Goal: Information Seeking & Learning: Learn about a topic

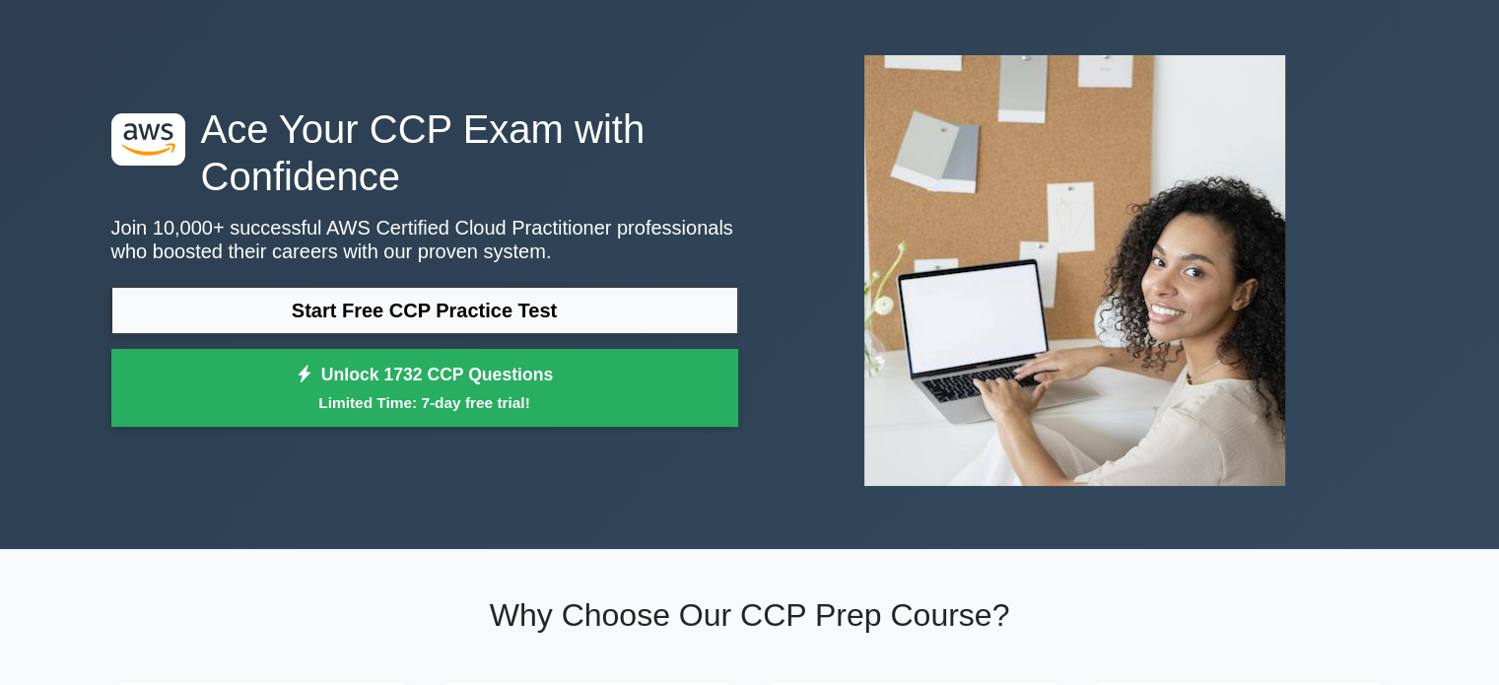
scroll to position [74, 0]
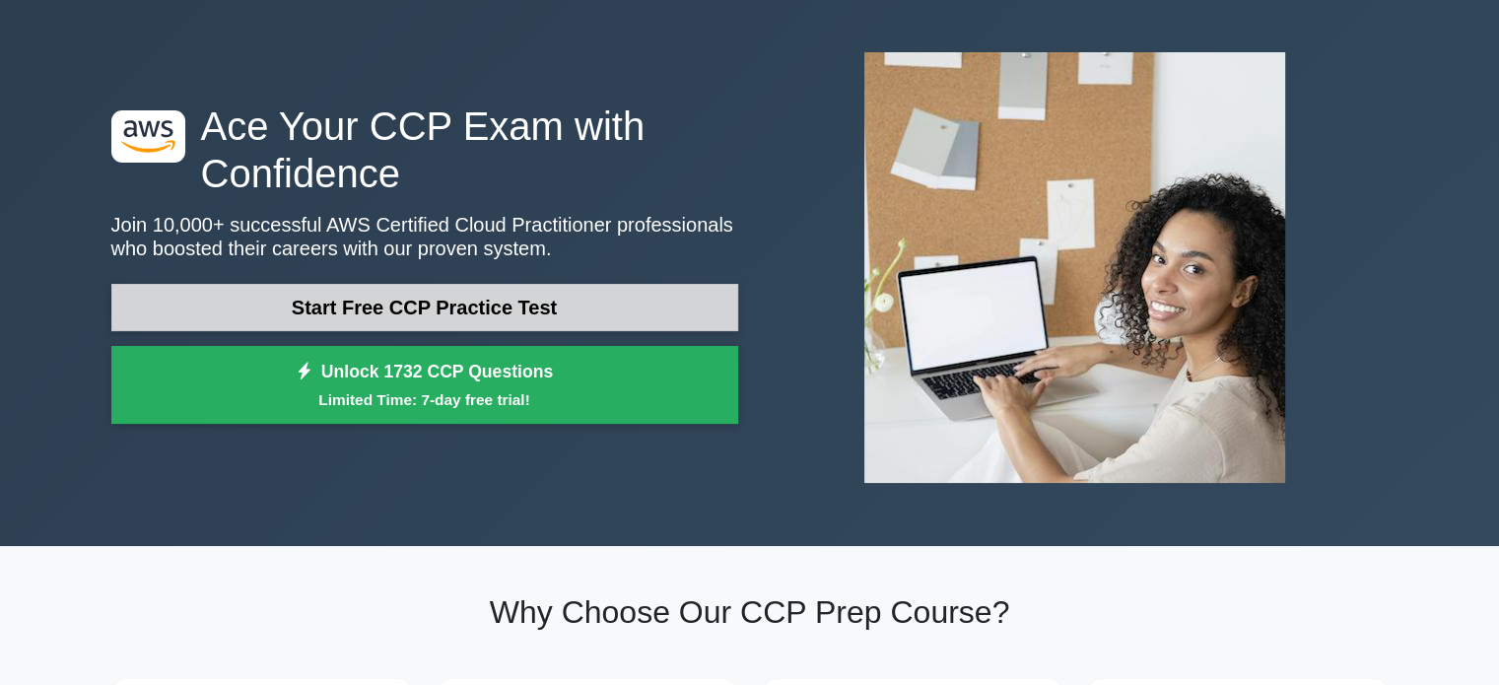
click at [416, 316] on link "Start Free CCP Practice Test" at bounding box center [424, 307] width 627 height 47
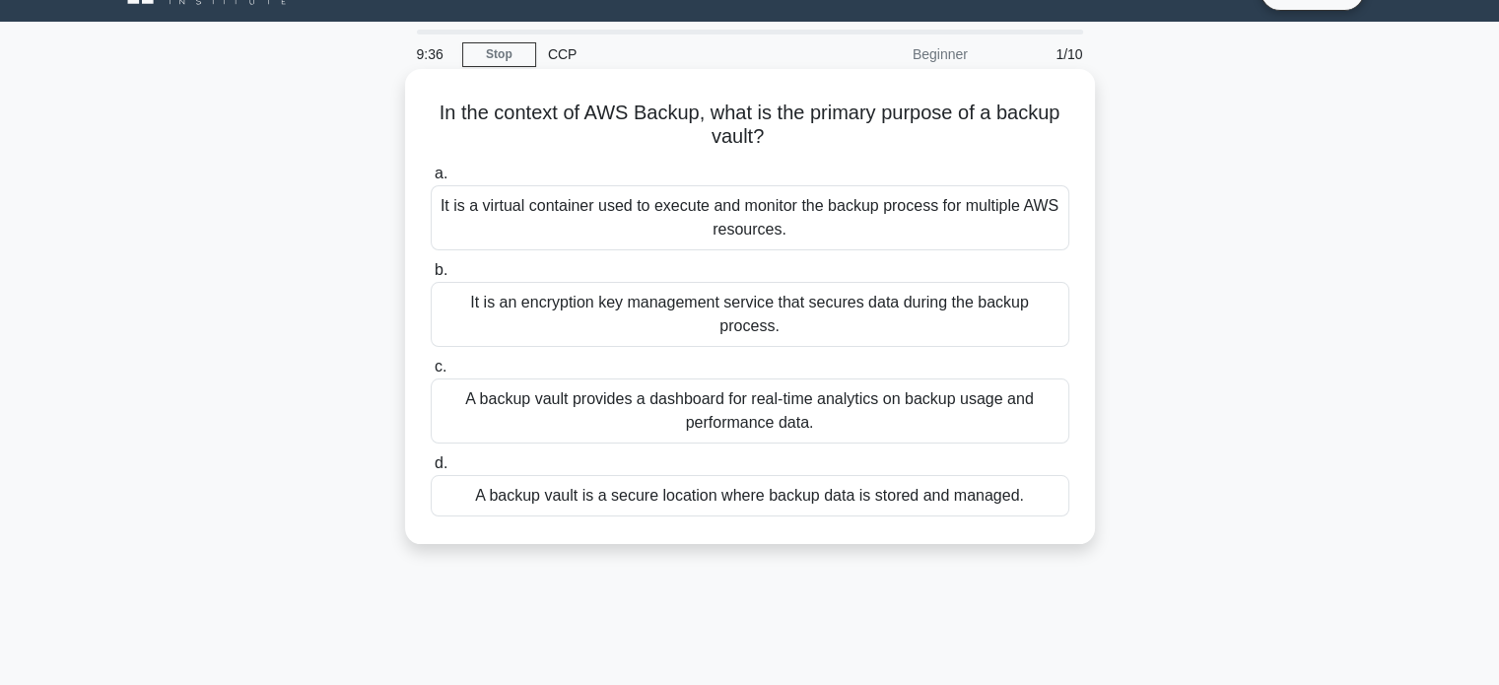
scroll to position [43, 0]
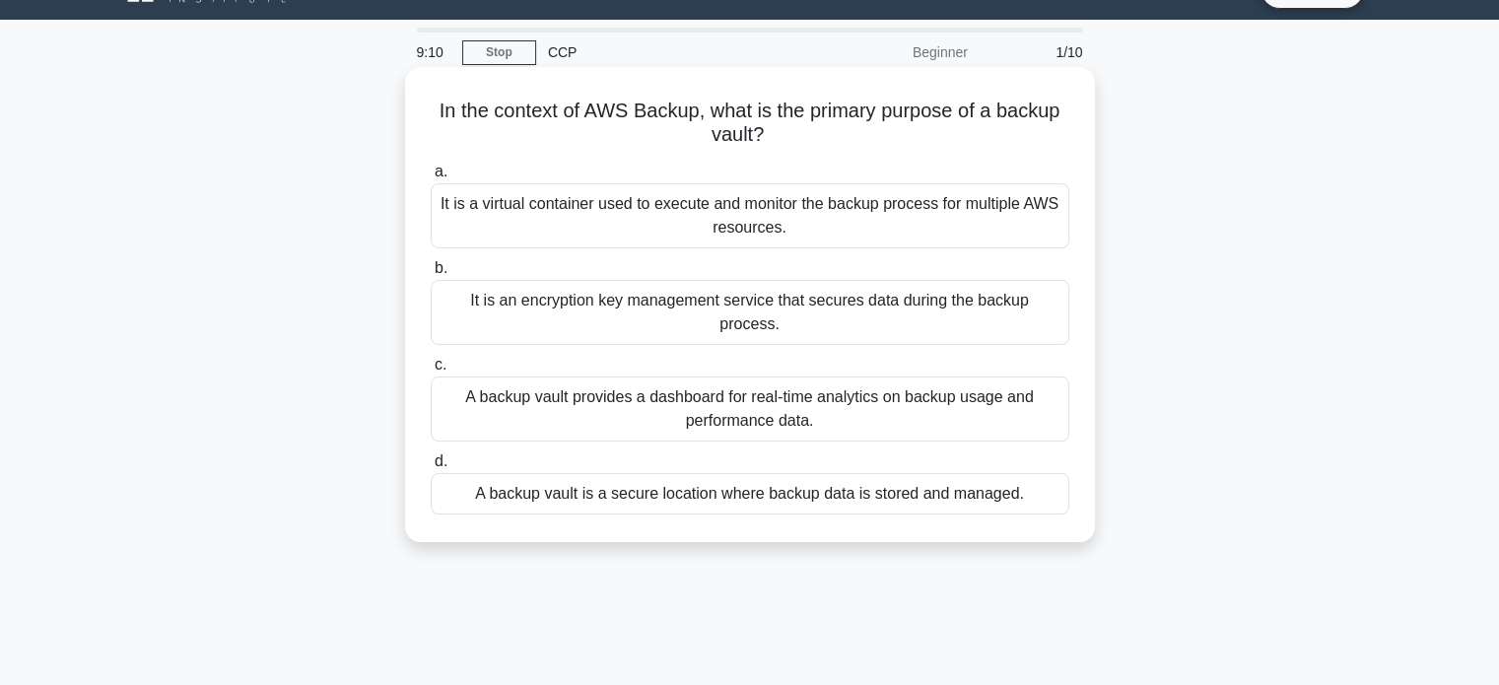
click at [725, 287] on div "It is an encryption key management service that secures data during the backup …" at bounding box center [750, 312] width 639 height 65
click at [431, 275] on input "b. It is an encryption key management service that secures data during the back…" at bounding box center [431, 268] width 0 height 13
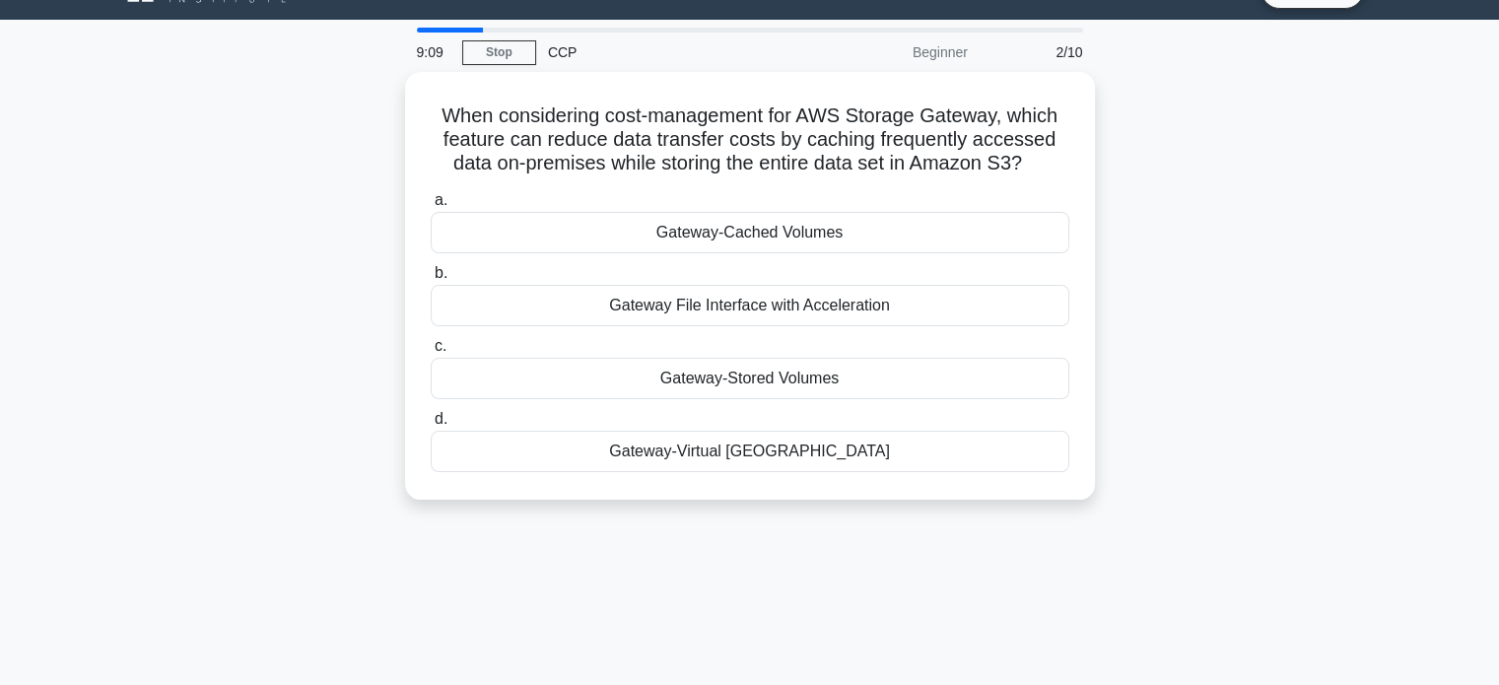
scroll to position [0, 0]
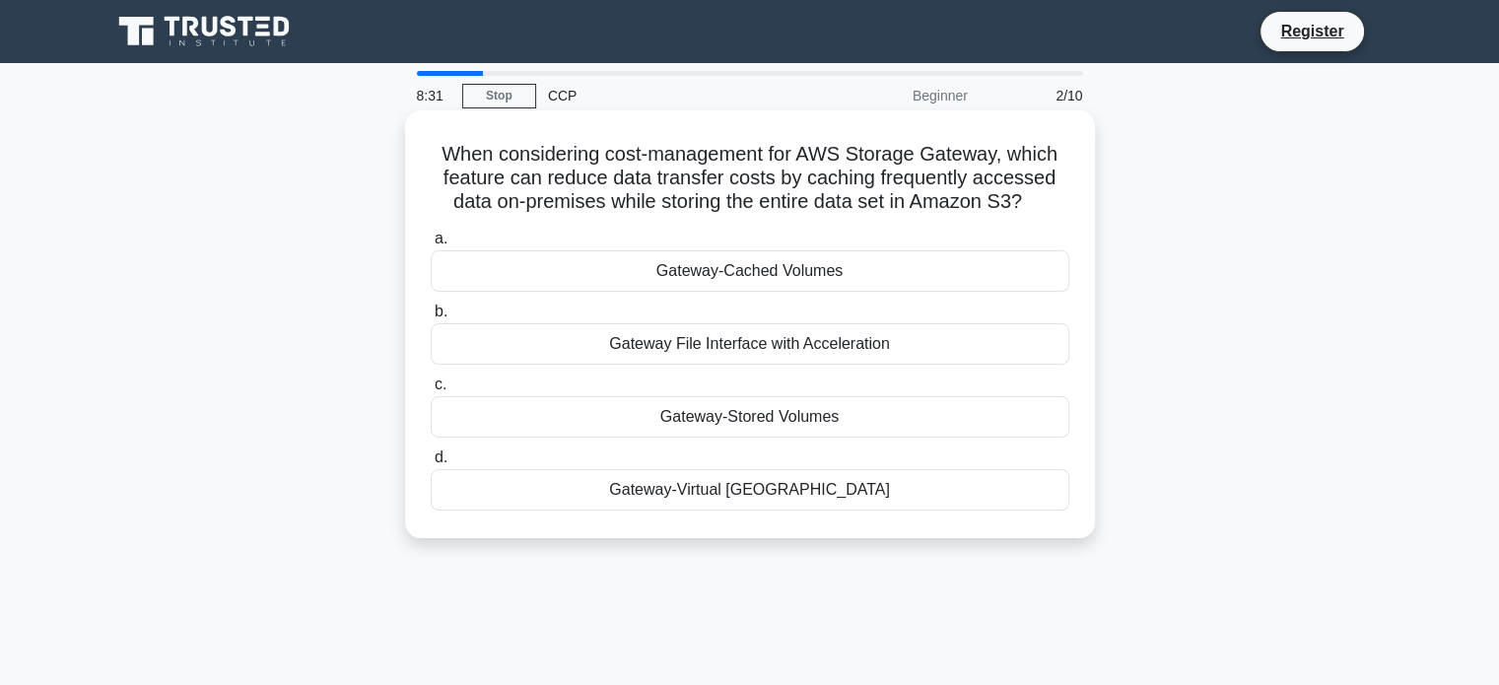
click at [779, 484] on div "Gateway-Virtual [GEOGRAPHIC_DATA]" at bounding box center [750, 489] width 639 height 41
click at [431, 464] on input "d. Gateway-Virtual [GEOGRAPHIC_DATA]" at bounding box center [431, 457] width 0 height 13
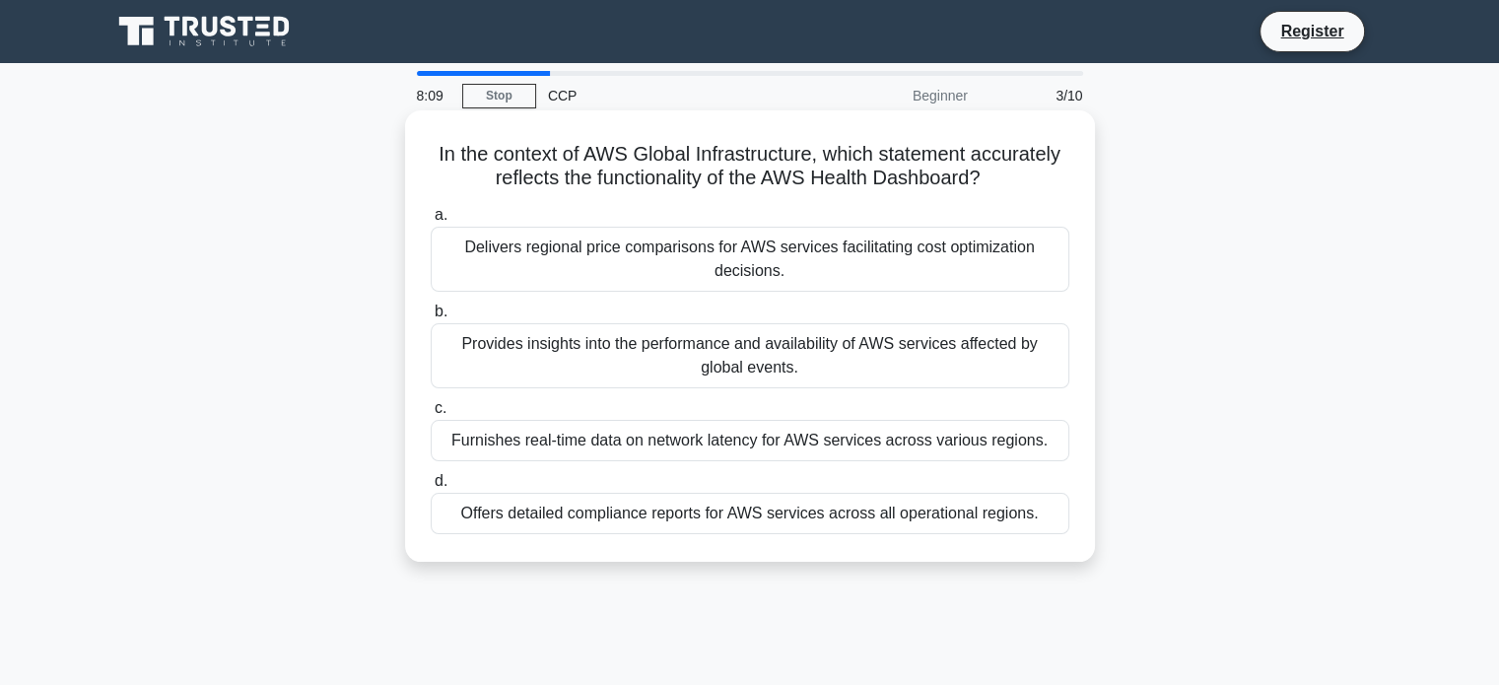
click at [562, 455] on div "Furnishes real-time data on network latency for AWS services across various reg…" at bounding box center [750, 440] width 639 height 41
click at [431, 415] on input "c. Furnishes real-time data on network latency for AWS services across various …" at bounding box center [431, 408] width 0 height 13
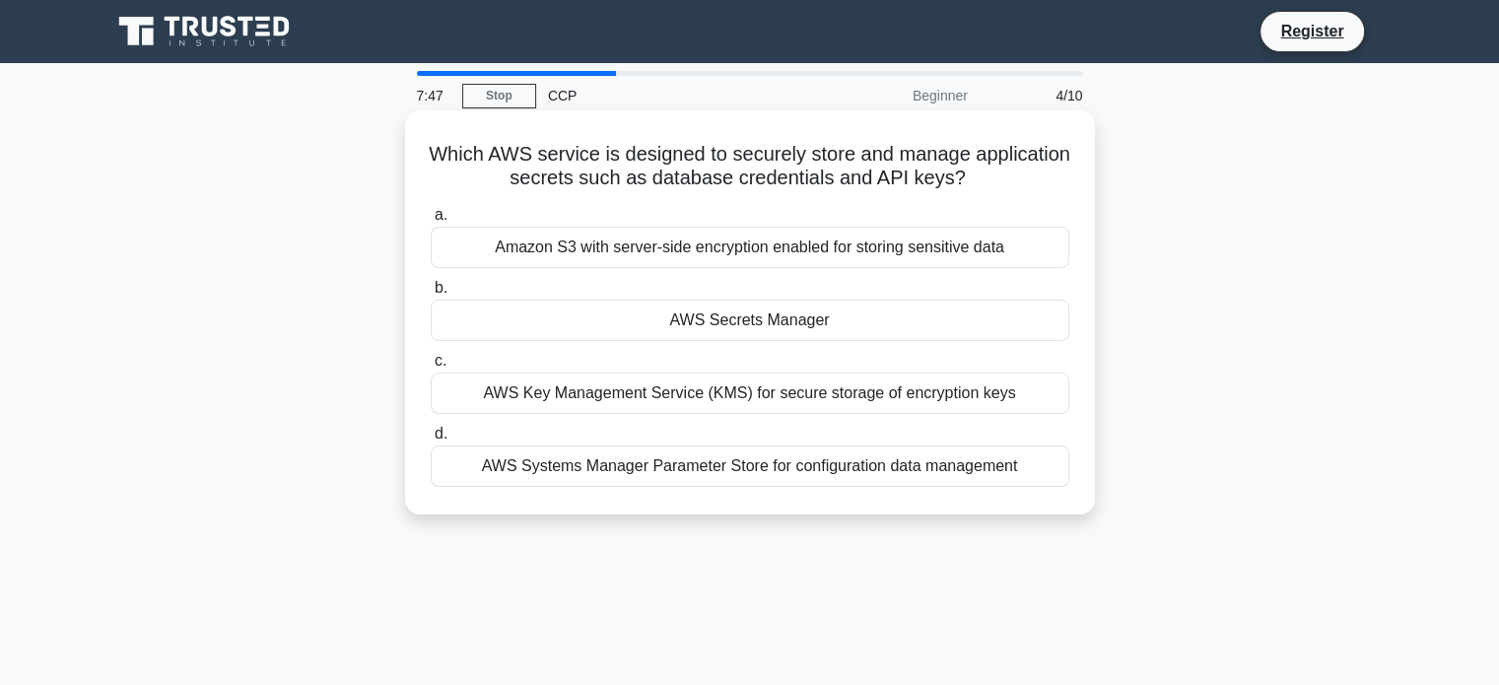
click at [596, 394] on div "AWS Key Management Service (KMS) for secure storage of encryption keys" at bounding box center [750, 393] width 639 height 41
click at [431, 368] on input "c. AWS Key Management Service (KMS) for secure storage of encryption keys" at bounding box center [431, 361] width 0 height 13
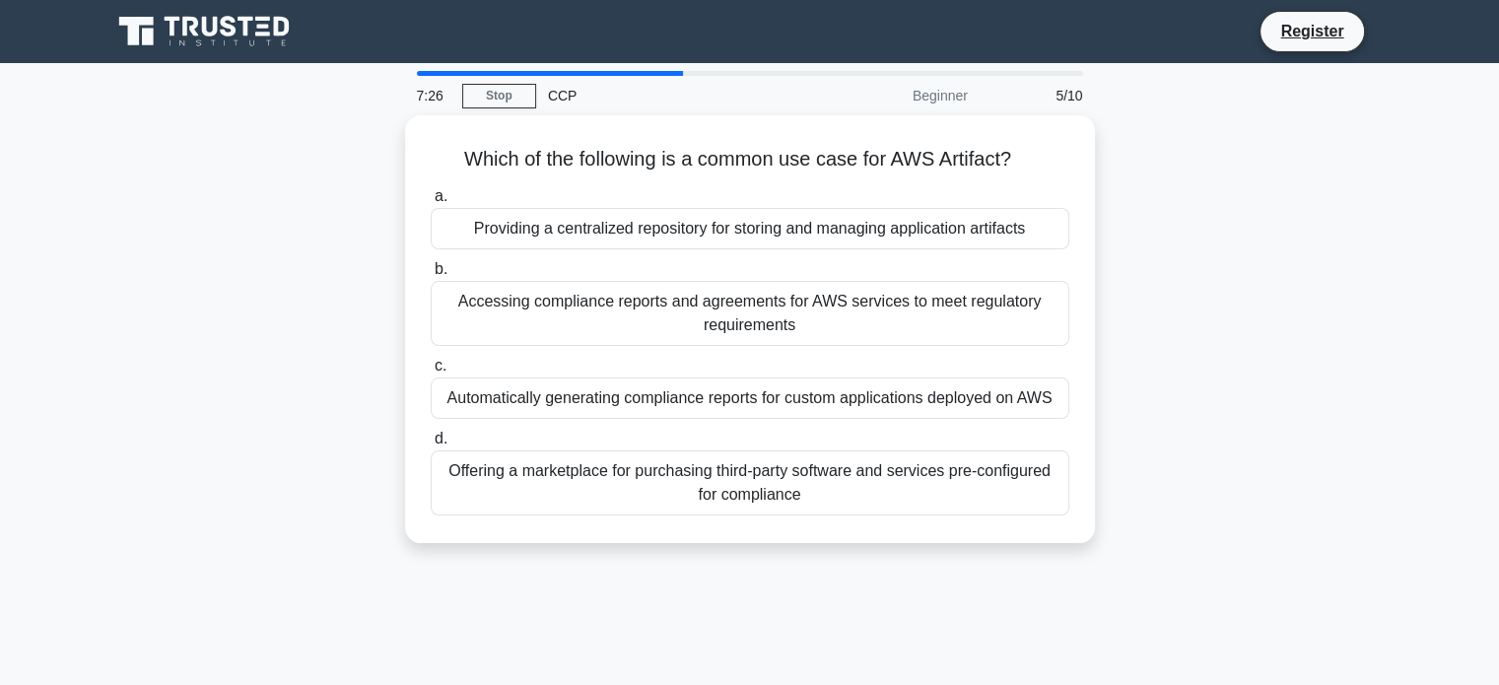
click at [596, 394] on div "Automatically generating compliance reports for custom applications deployed on…" at bounding box center [750, 398] width 639 height 41
click at [431, 373] on input "c. Automatically generating compliance reports for custom applications deployed…" at bounding box center [431, 366] width 0 height 13
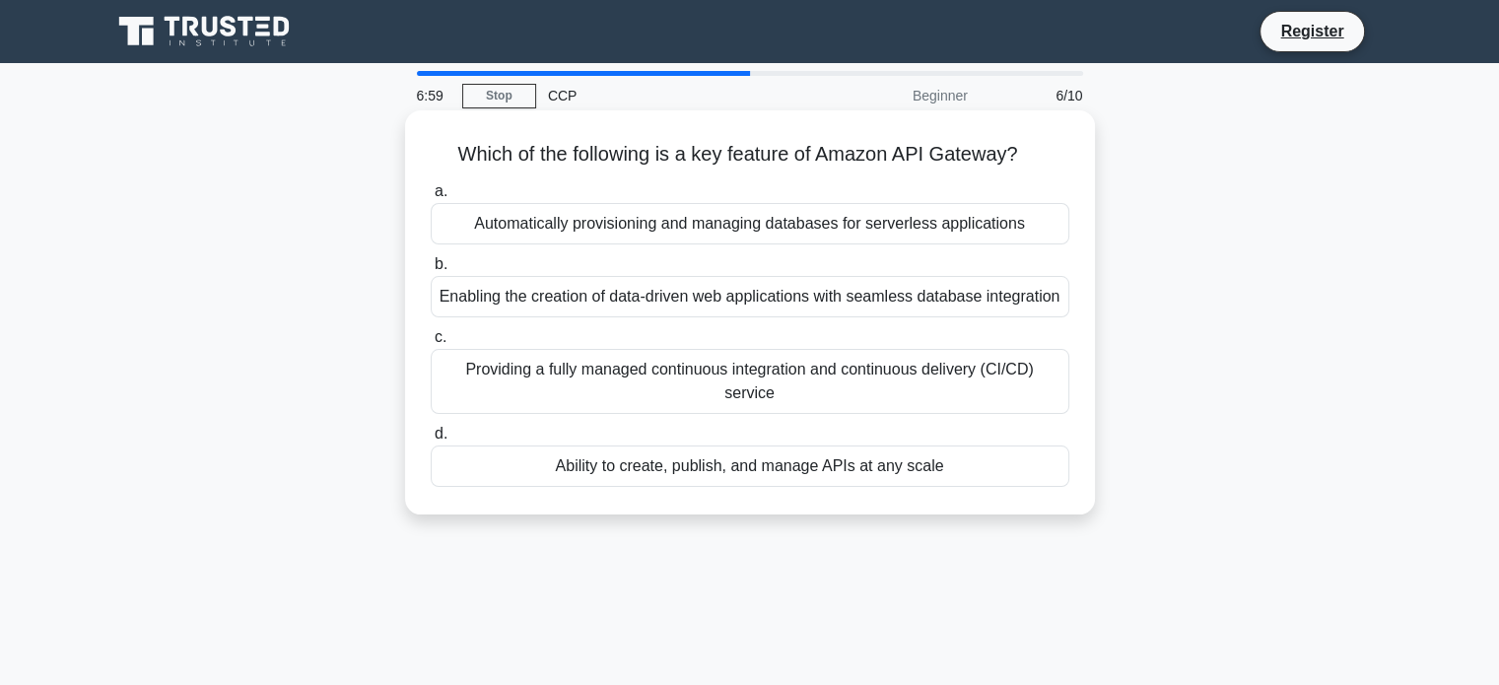
click at [686, 236] on div "Automatically provisioning and managing databases for serverless applications" at bounding box center [750, 223] width 639 height 41
click at [431, 198] on input "a. Automatically provisioning and managing databases for serverless applications" at bounding box center [431, 191] width 0 height 13
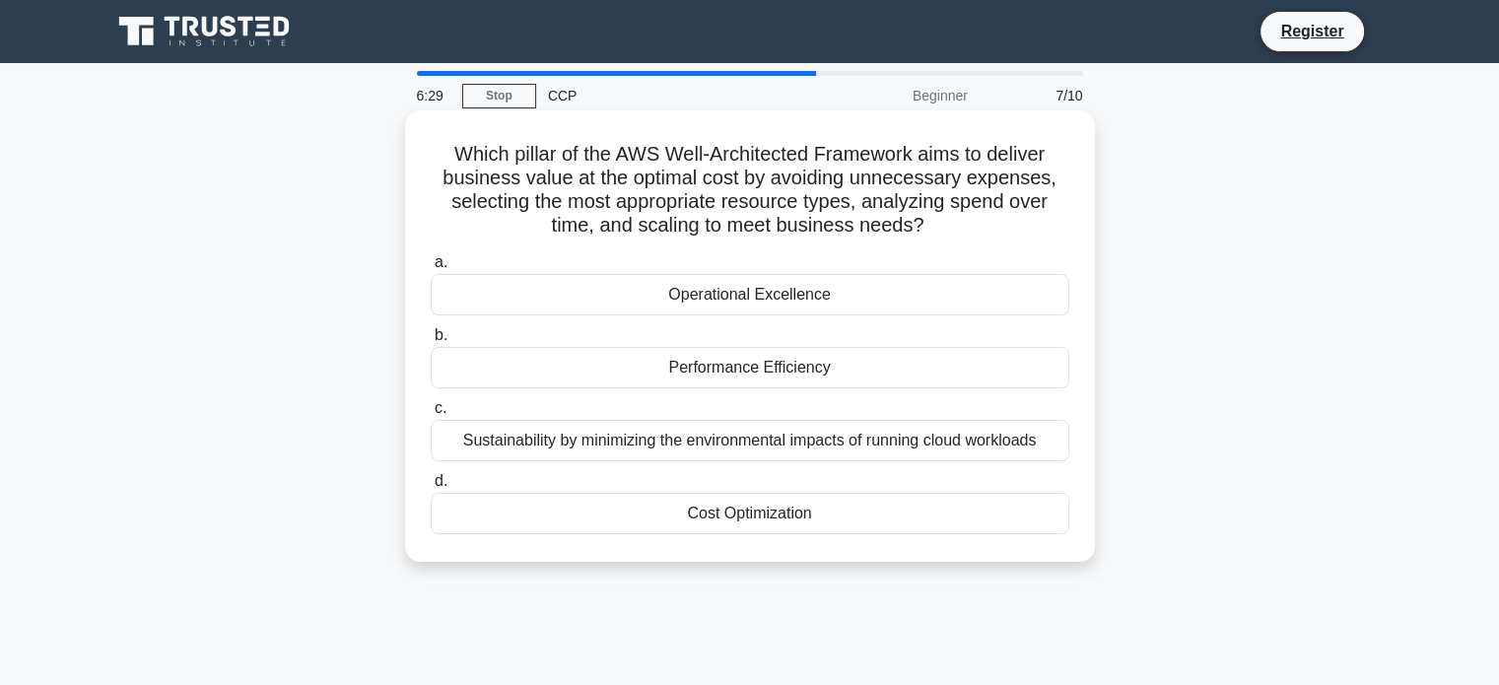
click at [723, 428] on div "Sustainability by minimizing the environmental impacts of running cloud workloa…" at bounding box center [750, 440] width 639 height 41
click at [431, 415] on input "c. Sustainability by minimizing the environmental impacts of running cloud work…" at bounding box center [431, 408] width 0 height 13
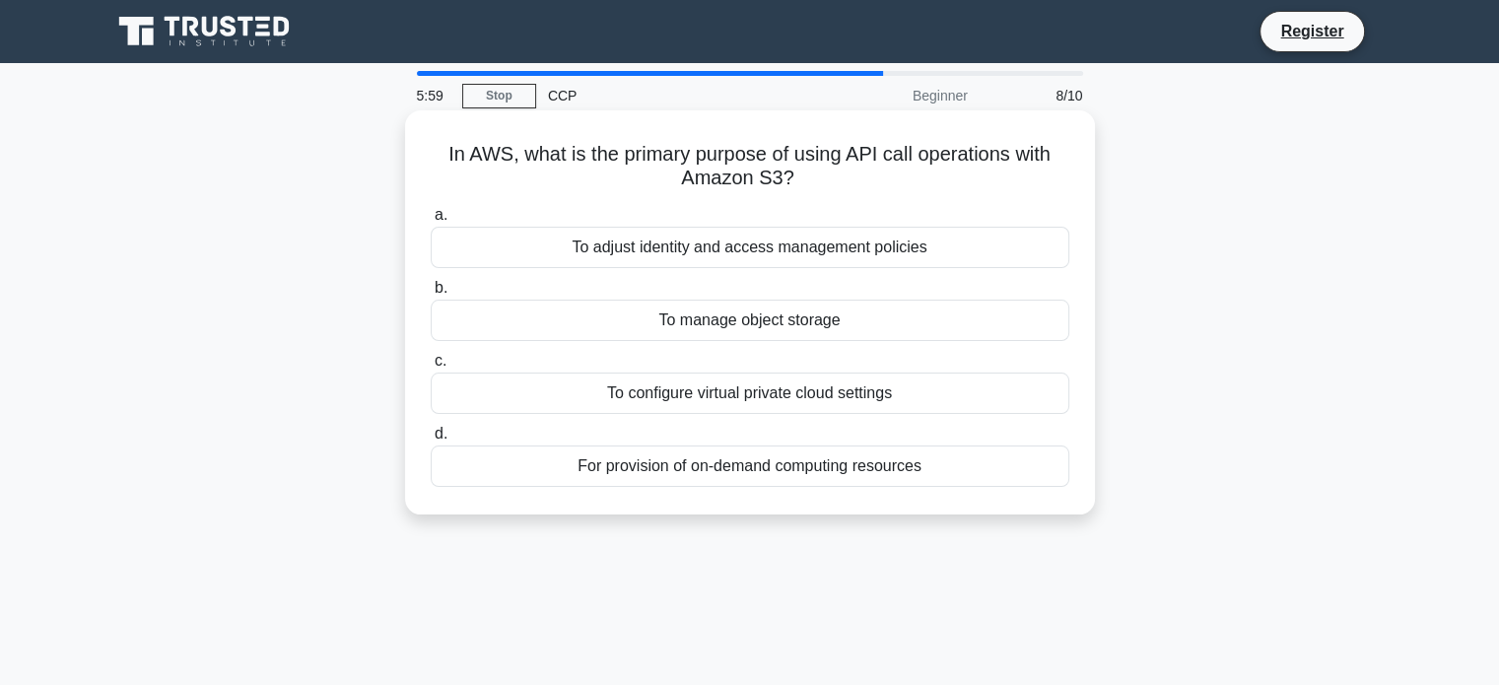
click at [741, 456] on div "For provision of on-demand computing resources" at bounding box center [750, 466] width 639 height 41
click at [431, 441] on input "d. For provision of on-demand computing resources" at bounding box center [431, 434] width 0 height 13
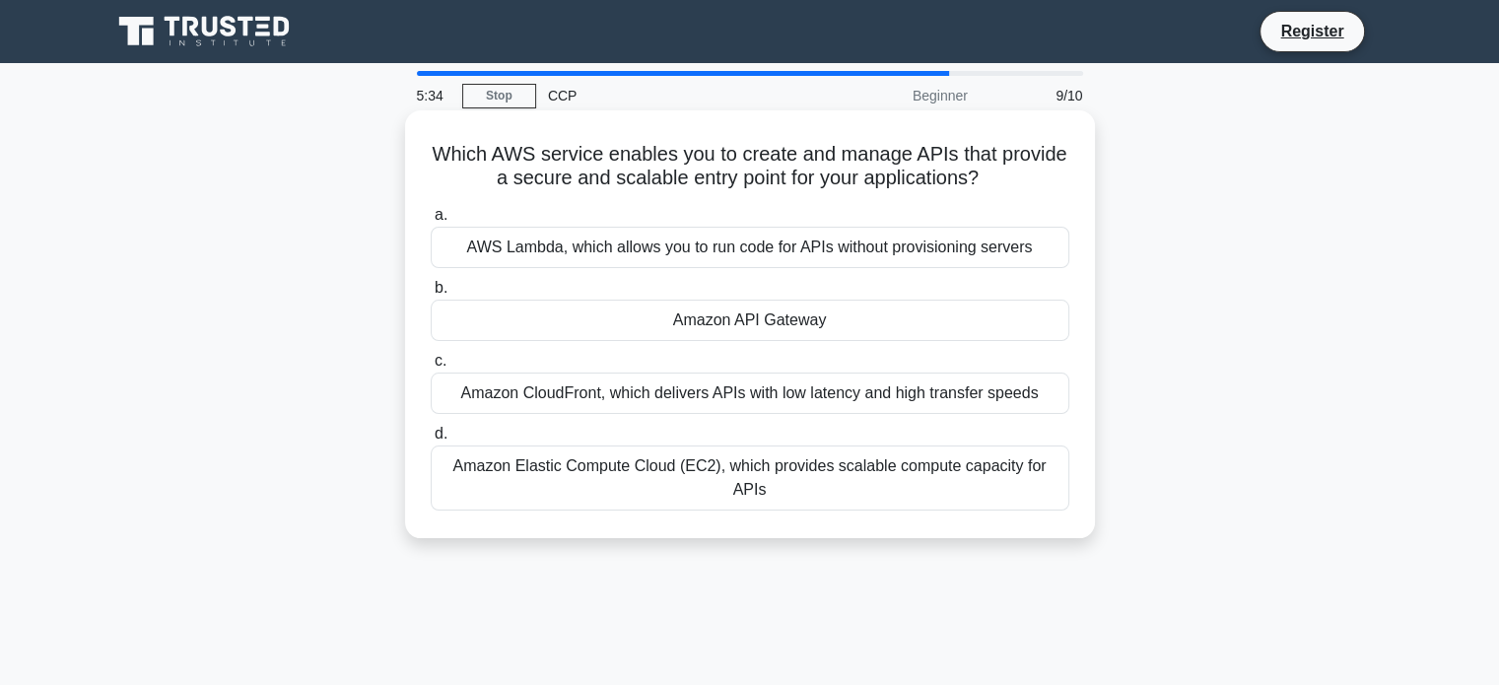
click at [769, 393] on div "Amazon CloudFront, which delivers APIs with low latency and high transfer speeds" at bounding box center [750, 393] width 639 height 41
click at [431, 368] on input "c. Amazon CloudFront, which delivers APIs with low latency and high transfer sp…" at bounding box center [431, 361] width 0 height 13
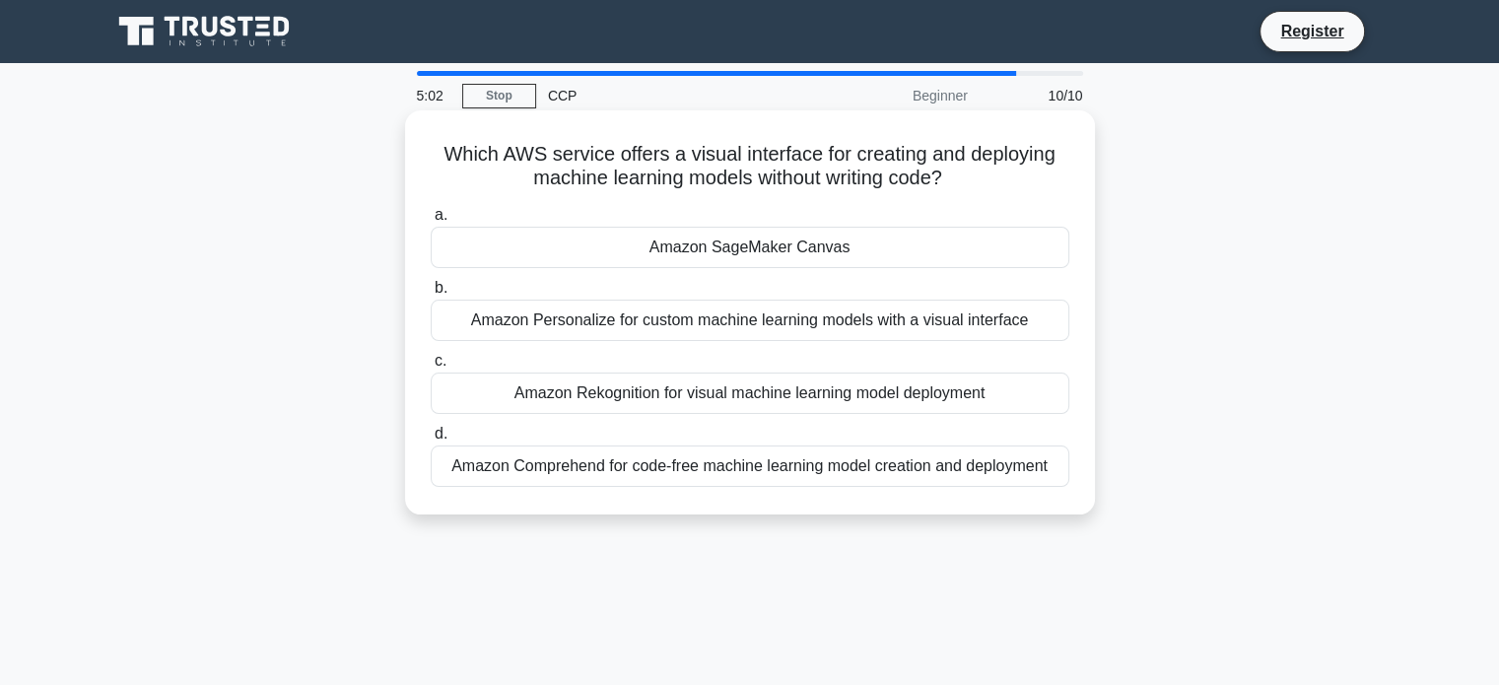
click at [815, 312] on div "Amazon Personalize for custom machine learning models with a visual interface" at bounding box center [750, 320] width 639 height 41
click at [431, 295] on input "b. Amazon Personalize for custom machine learning models with a visual interface" at bounding box center [431, 288] width 0 height 13
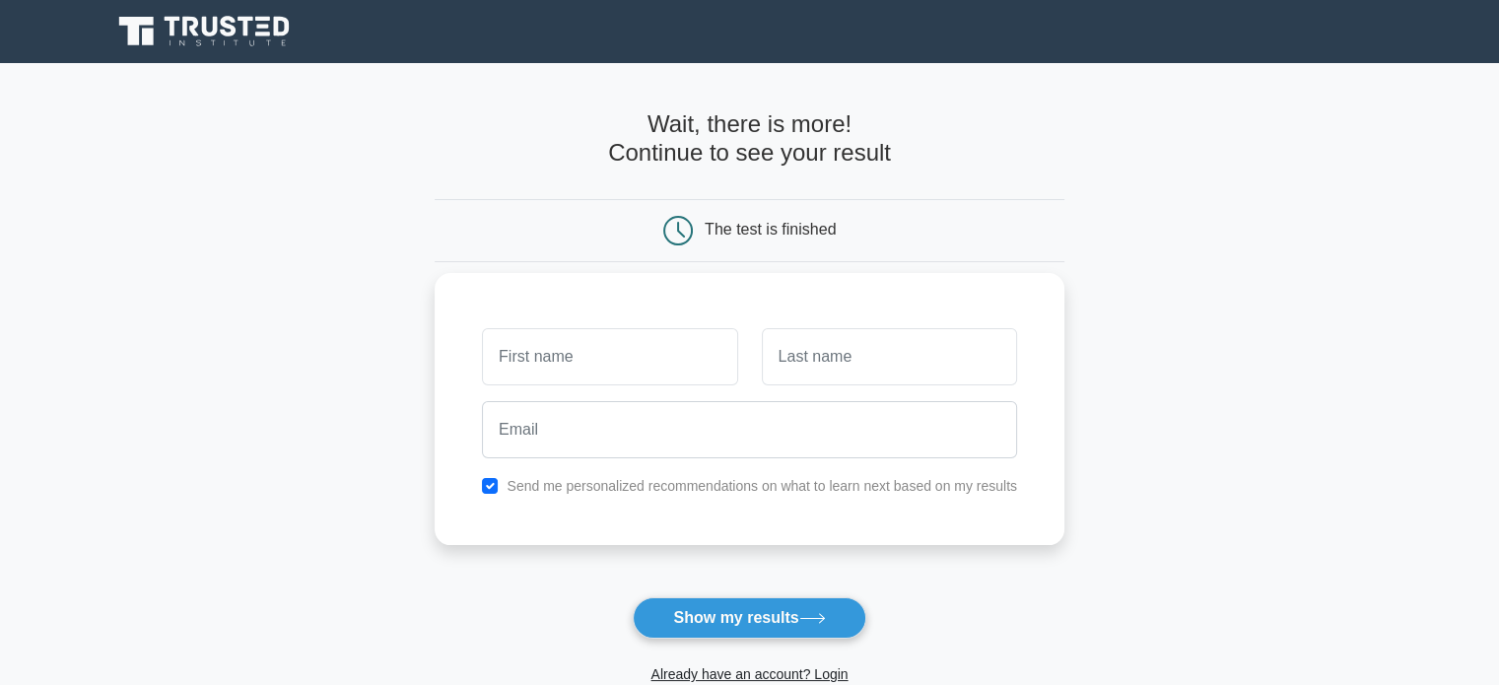
click at [636, 373] on input "text" at bounding box center [609, 356] width 255 height 57
type input "[PERSON_NAME]"
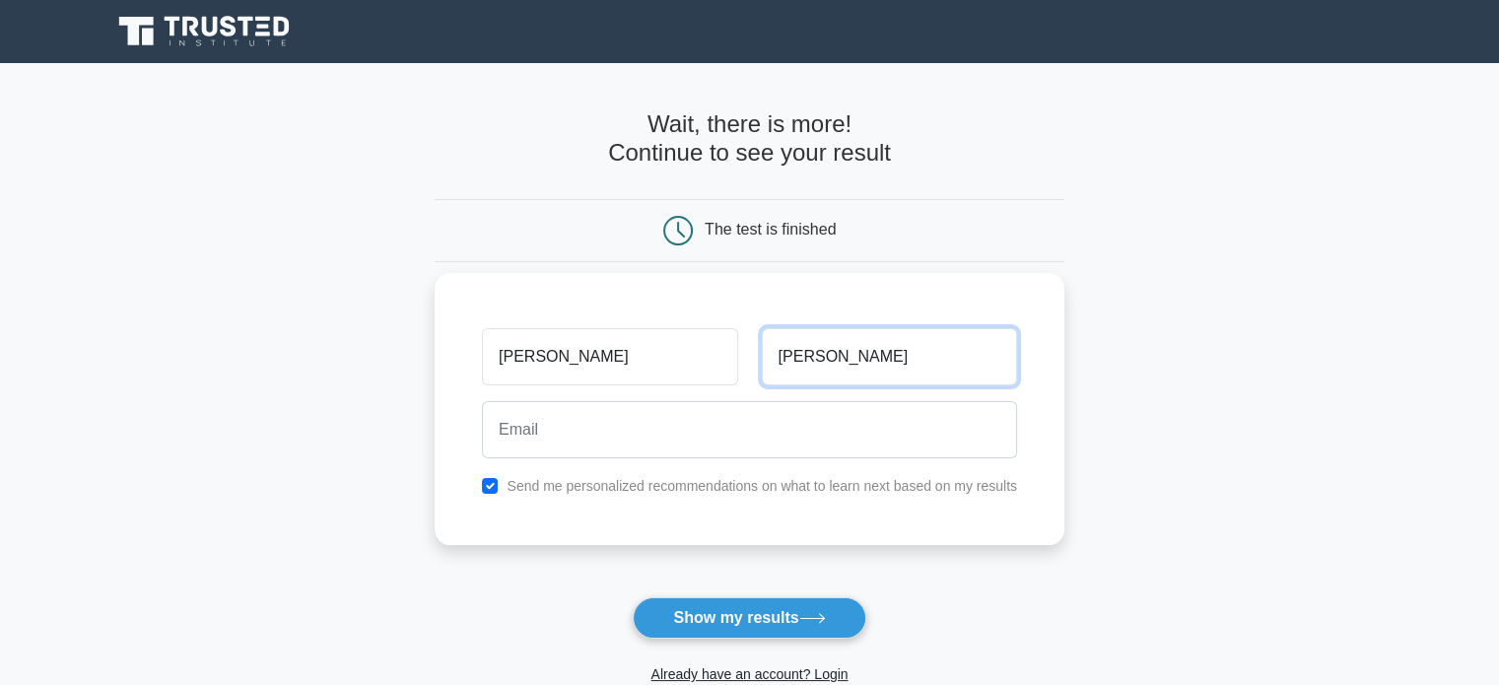
type input "Sharma"
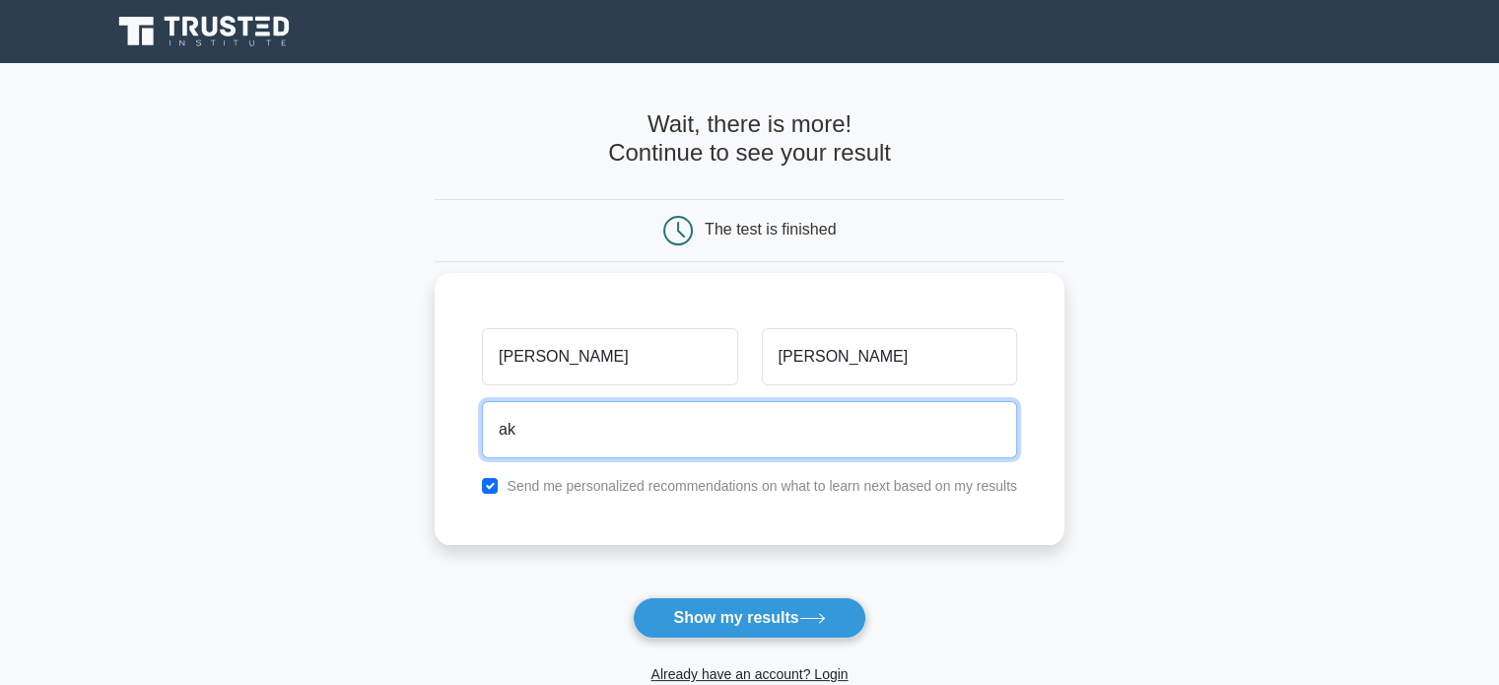
type input "a"
type input "sharmaakshita2123@gmail.com"
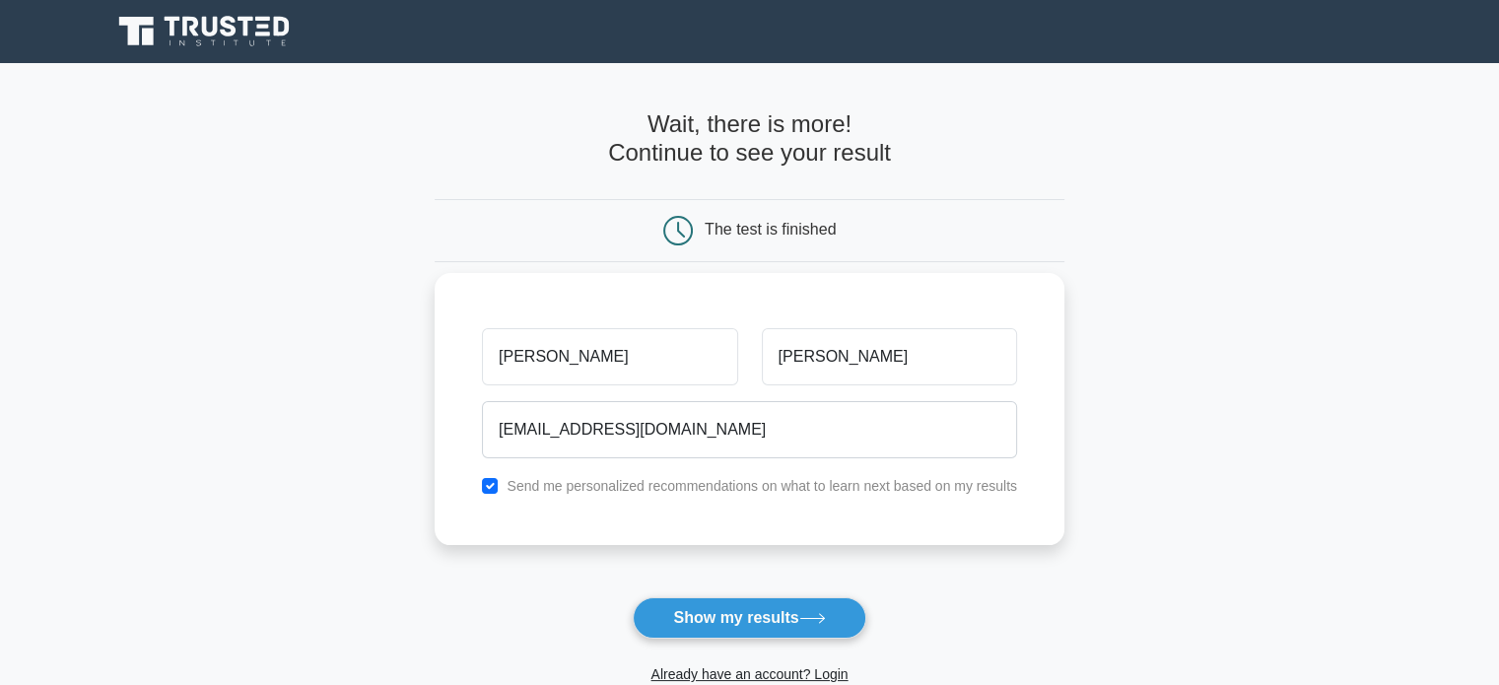
click at [481, 486] on div "Send me personalized recommendations on what to learn next based on my results" at bounding box center [749, 486] width 559 height 24
click at [497, 482] on input "checkbox" at bounding box center [490, 486] width 16 height 16
checkbox input "false"
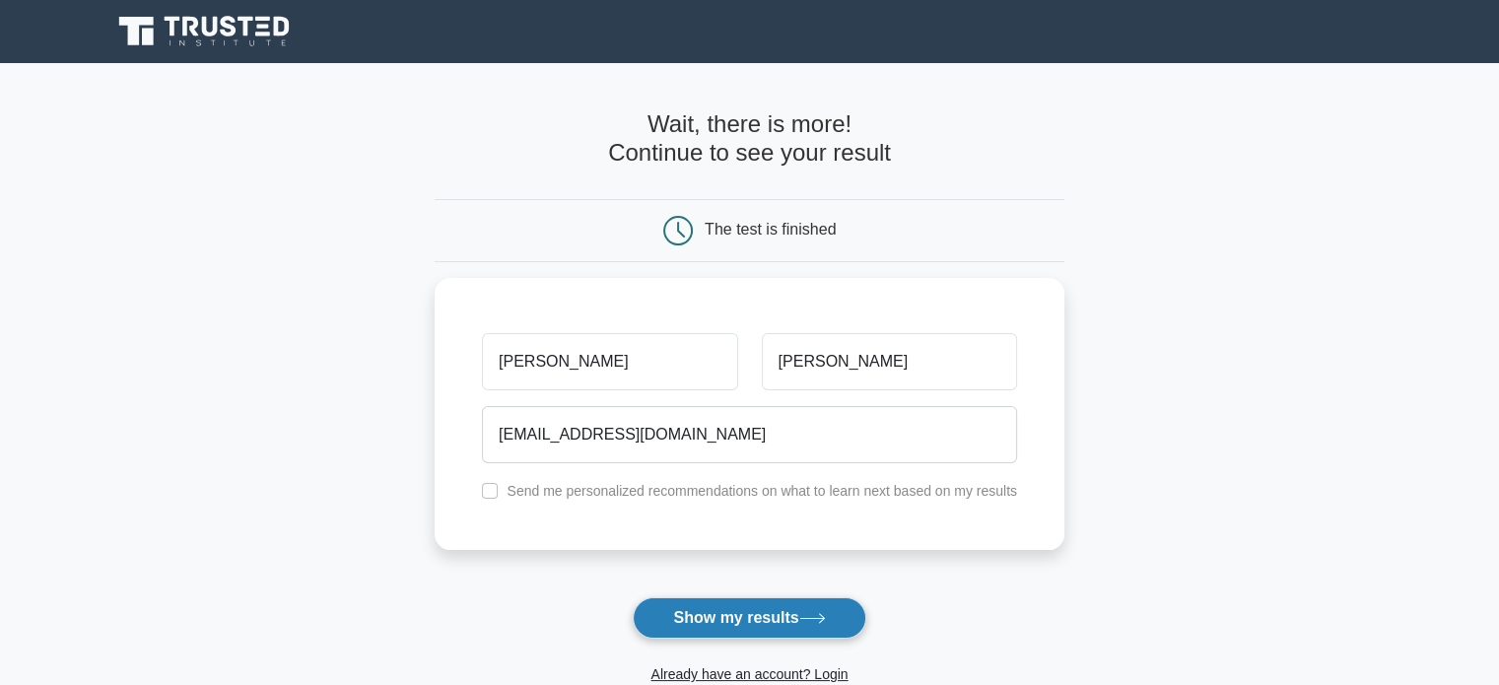
click at [754, 631] on button "Show my results" at bounding box center [749, 617] width 233 height 41
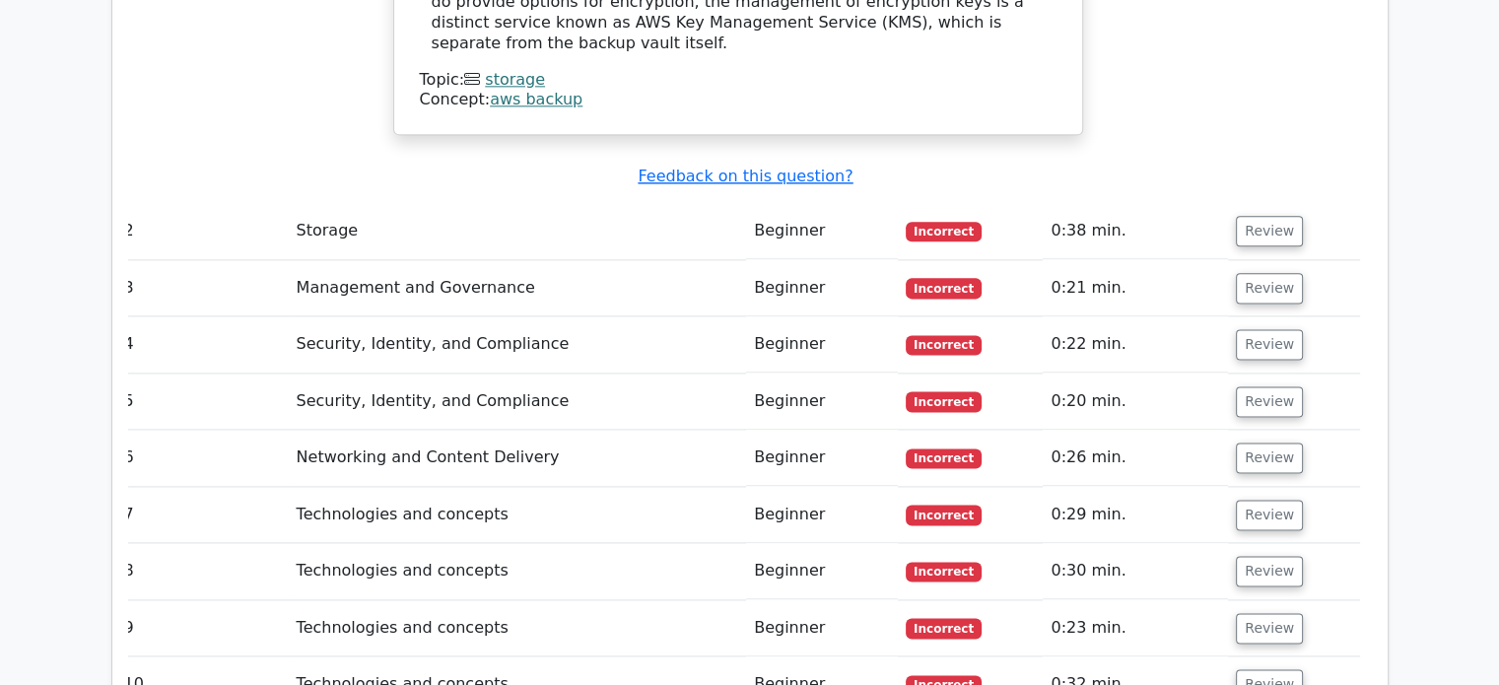
scroll to position [2502, 0]
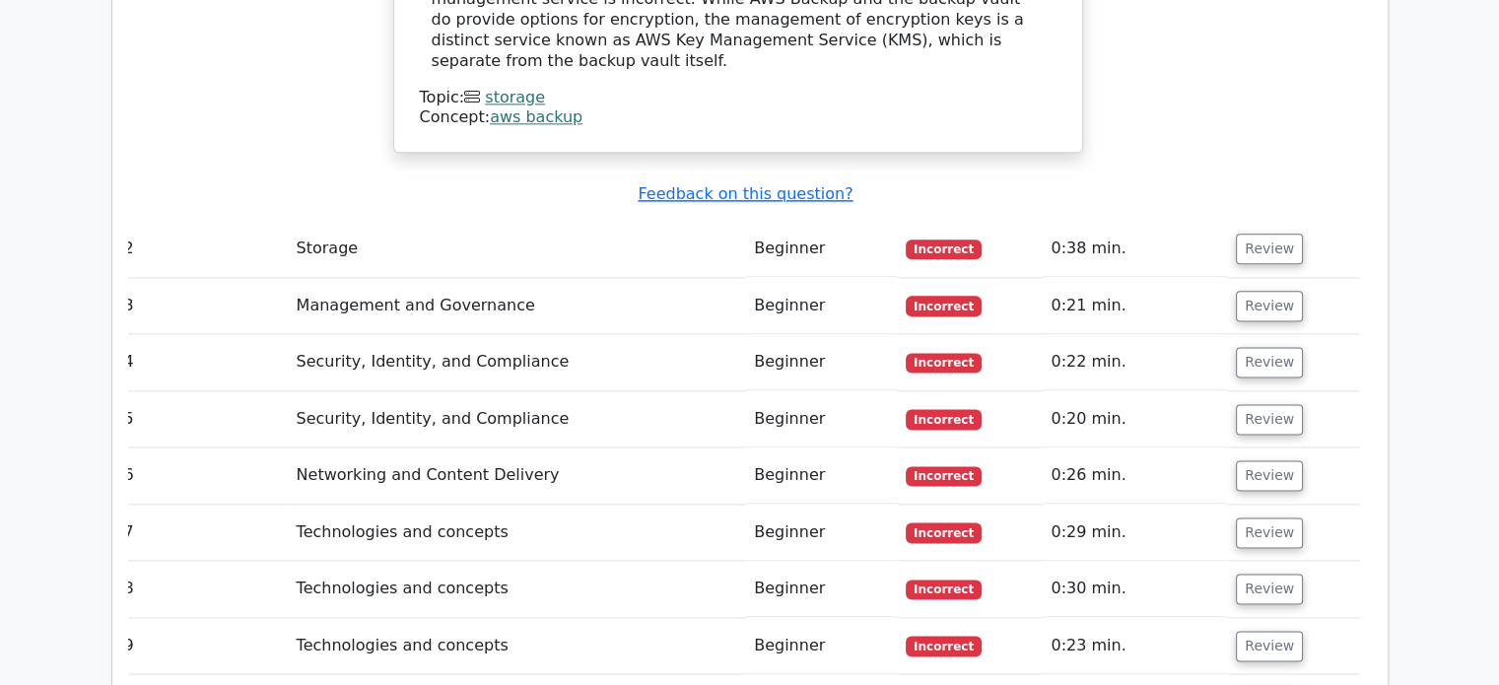
click at [680, 221] on td "Storage" at bounding box center [518, 249] width 458 height 56
click at [1262, 291] on button "Review" at bounding box center [1269, 306] width 67 height 31
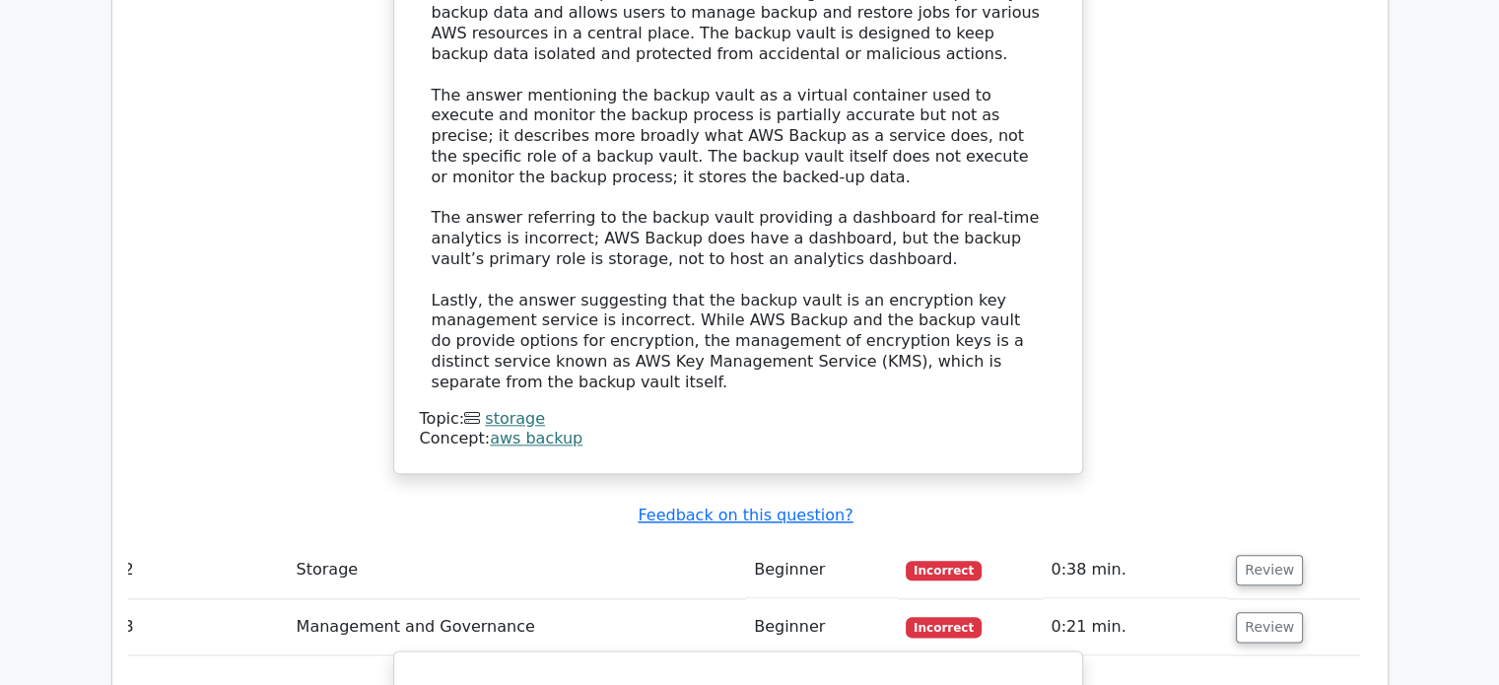
scroll to position [2196, 0]
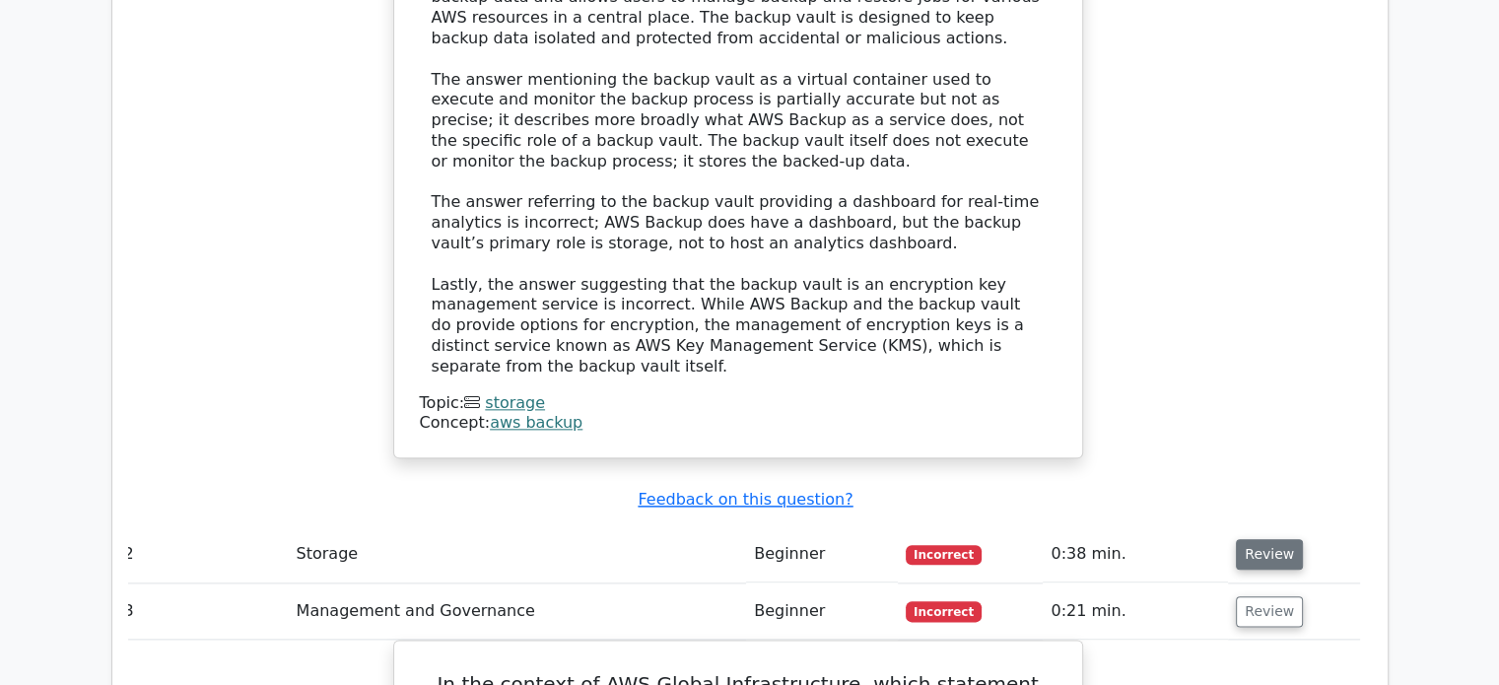
click at [1236, 539] on button "Review" at bounding box center [1269, 554] width 67 height 31
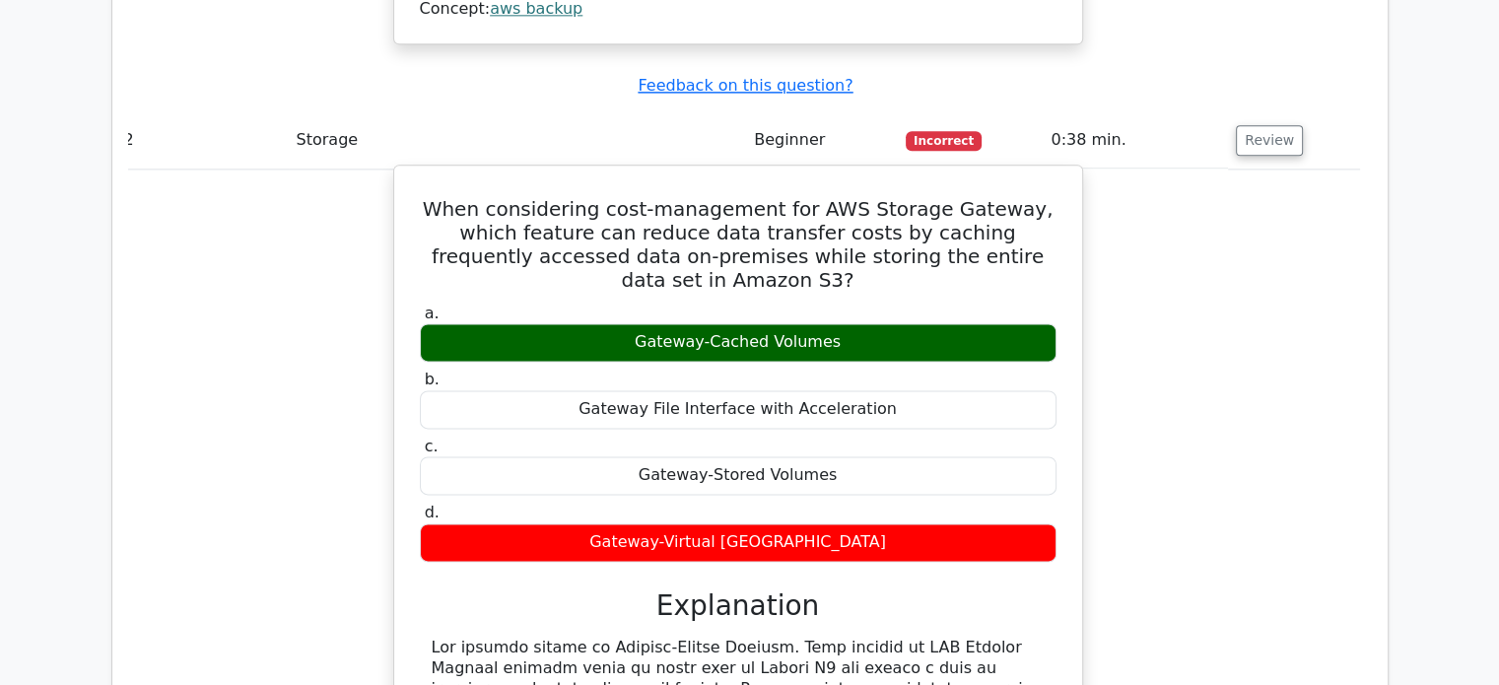
scroll to position [2446, 0]
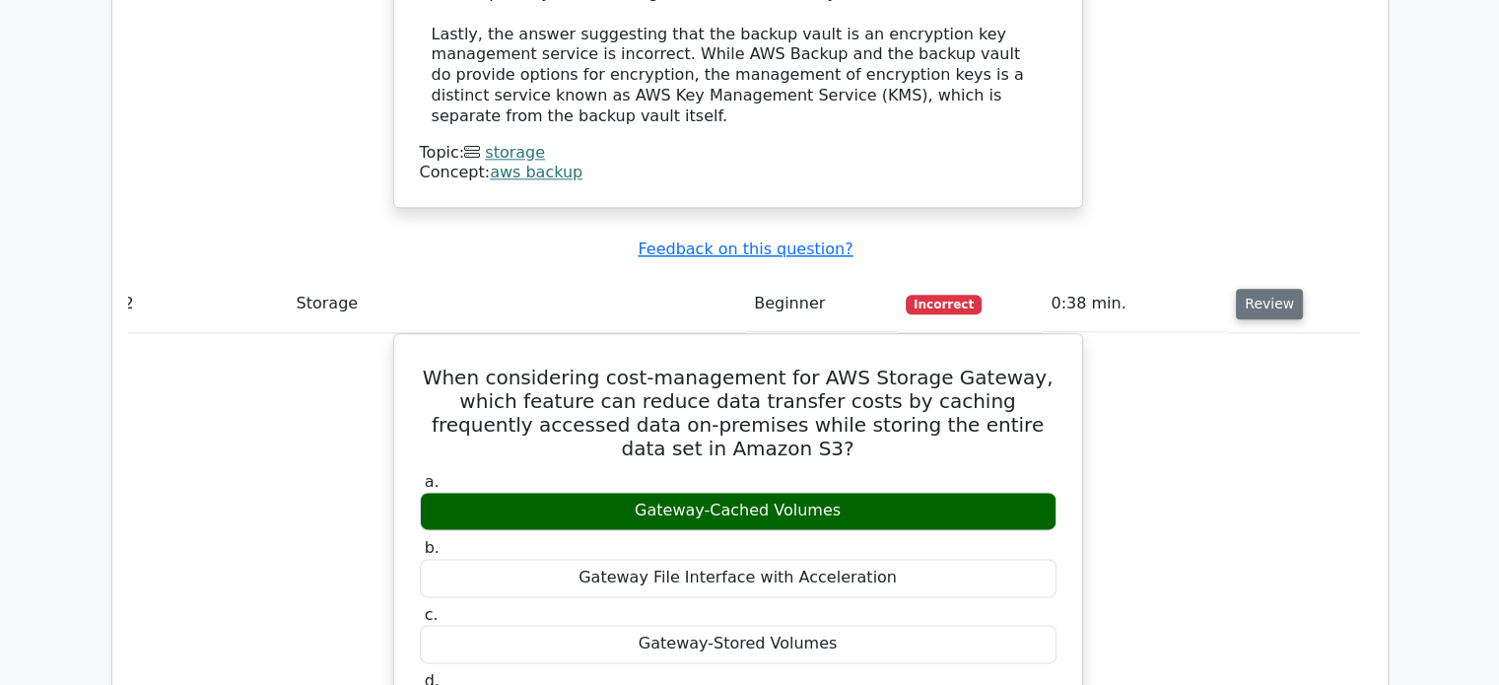
click at [1256, 289] on button "Review" at bounding box center [1269, 304] width 67 height 31
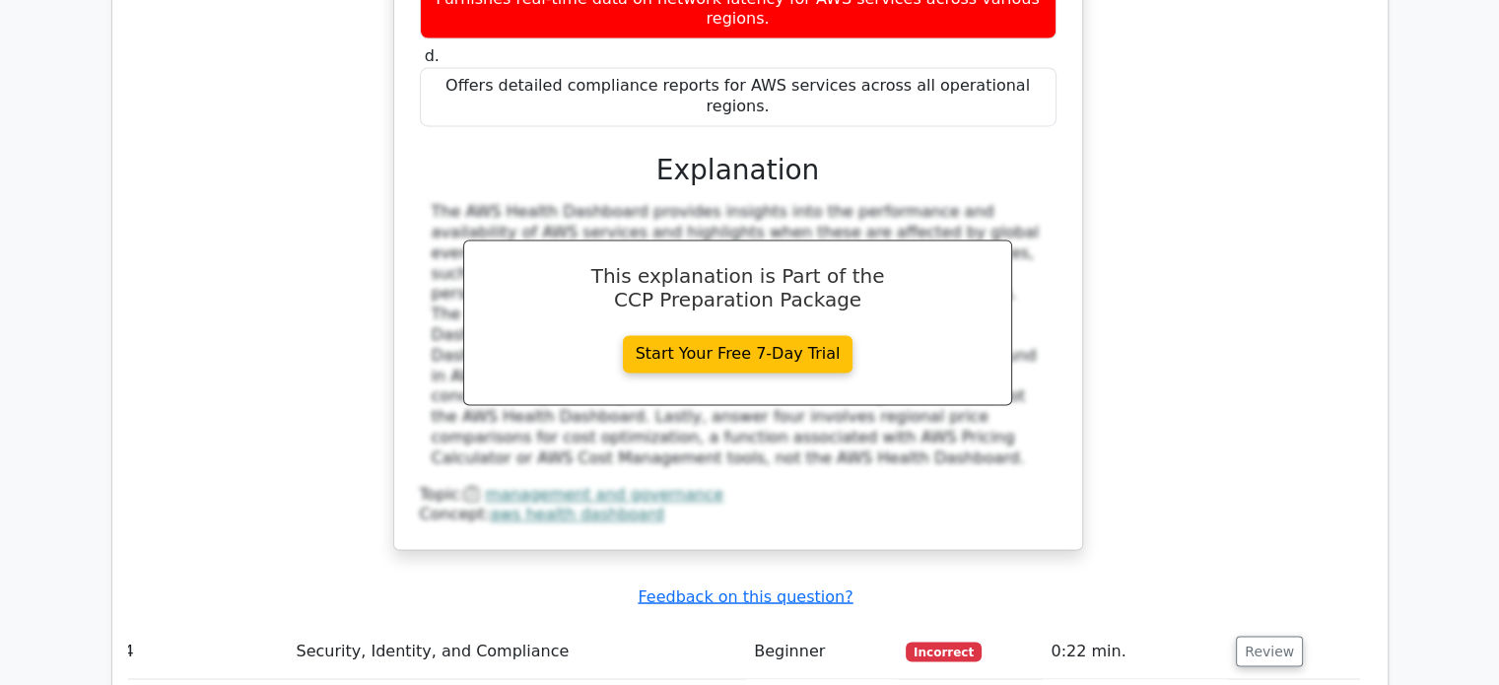
scroll to position [3162, 0]
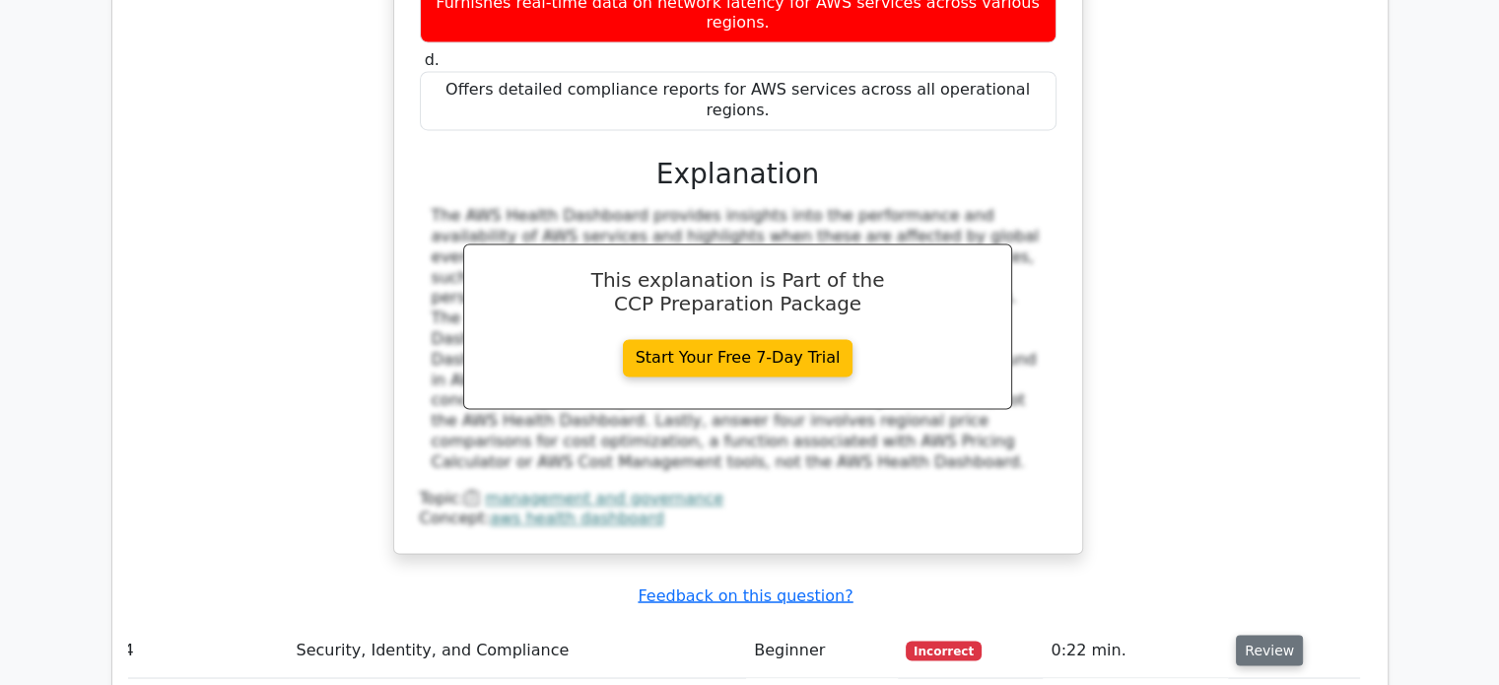
click at [1260, 635] on button "Review" at bounding box center [1269, 650] width 67 height 31
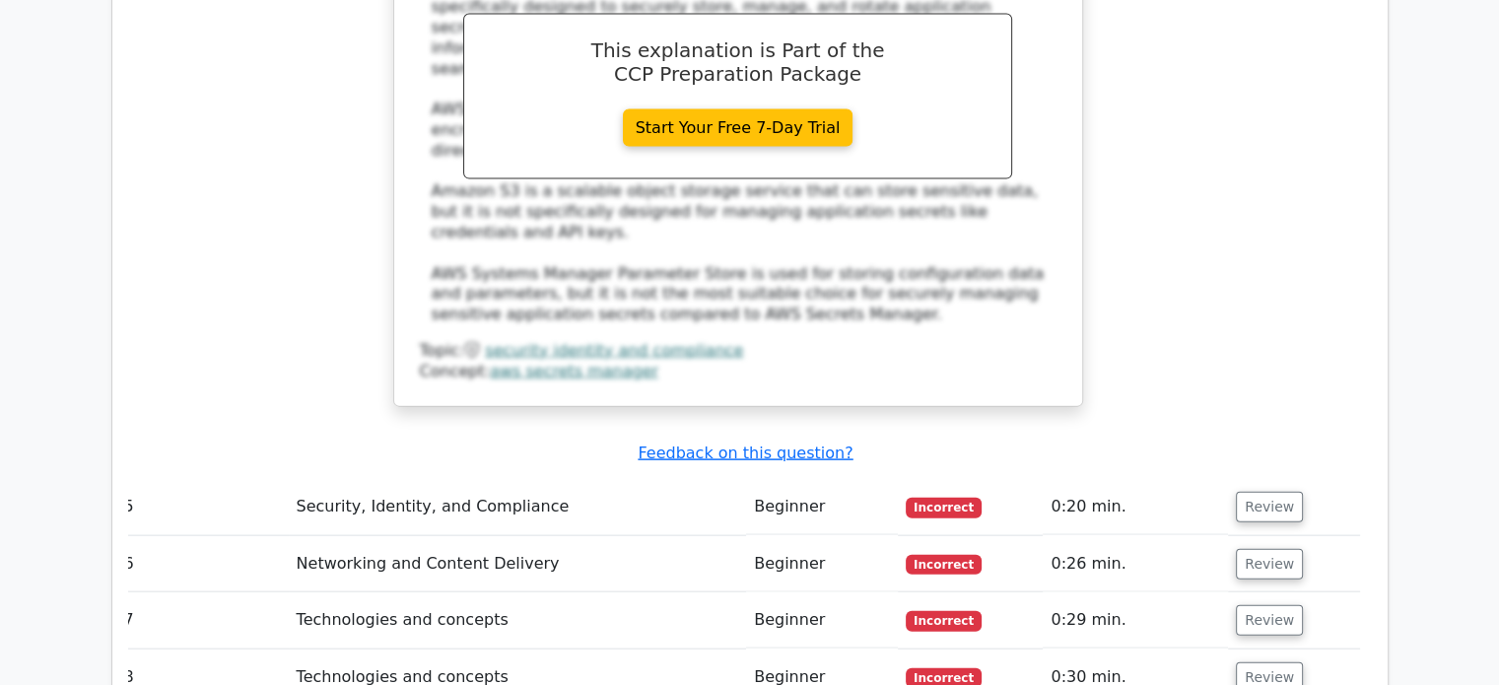
scroll to position [4289, 0]
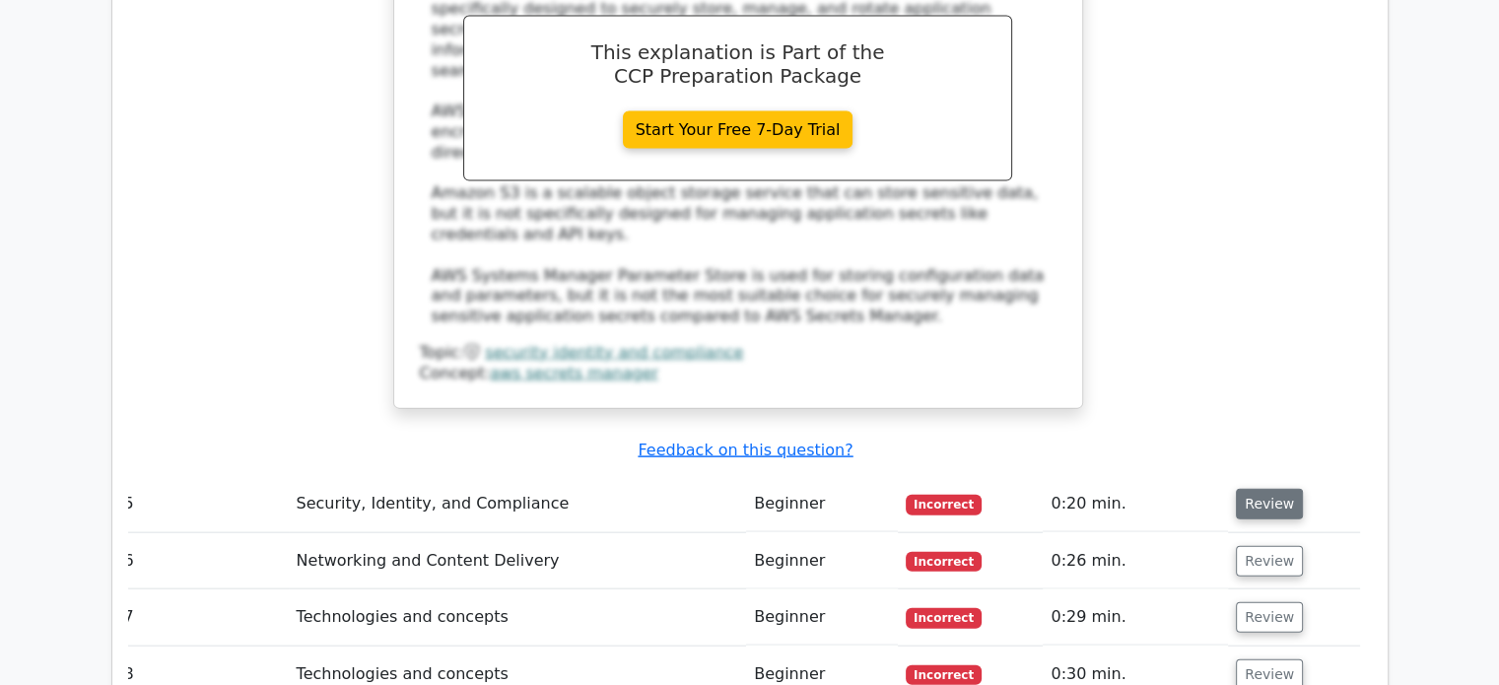
click at [1250, 489] on button "Review" at bounding box center [1269, 504] width 67 height 31
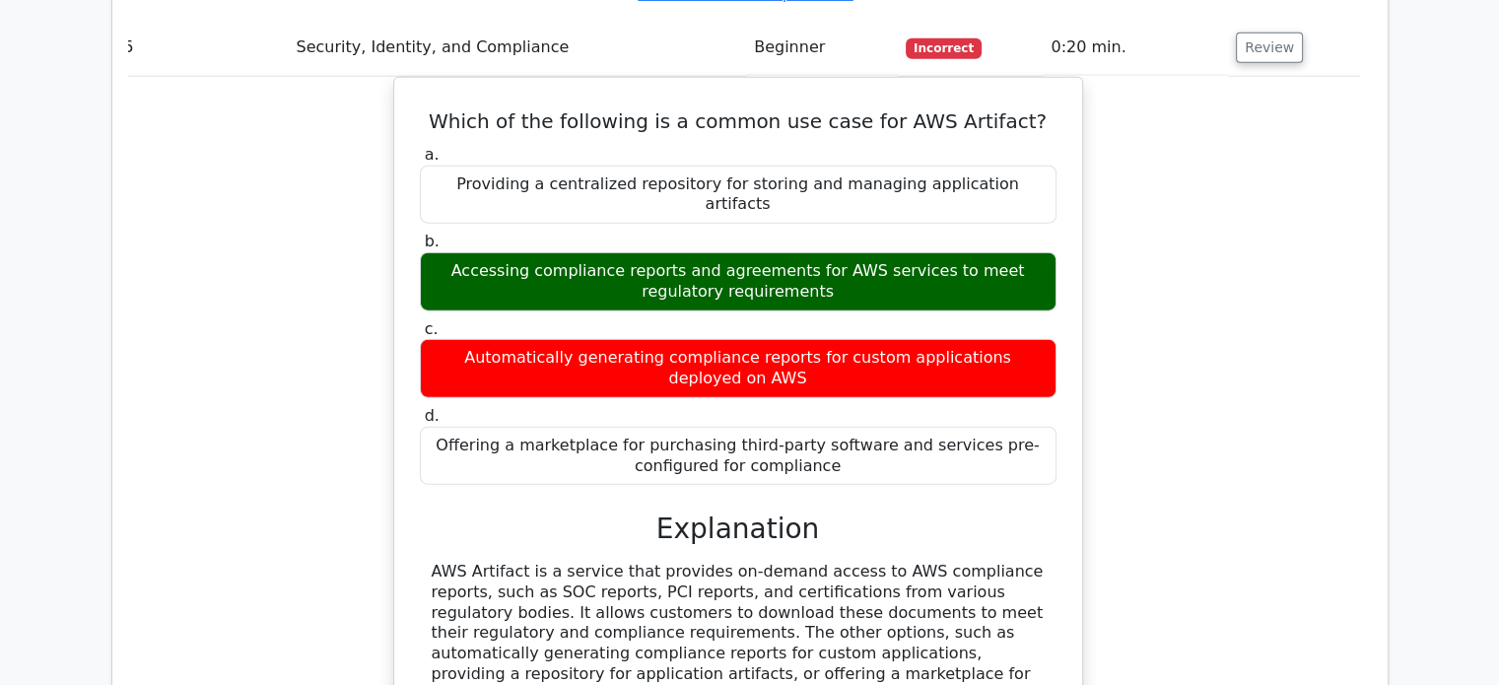
scroll to position [5001, 0]
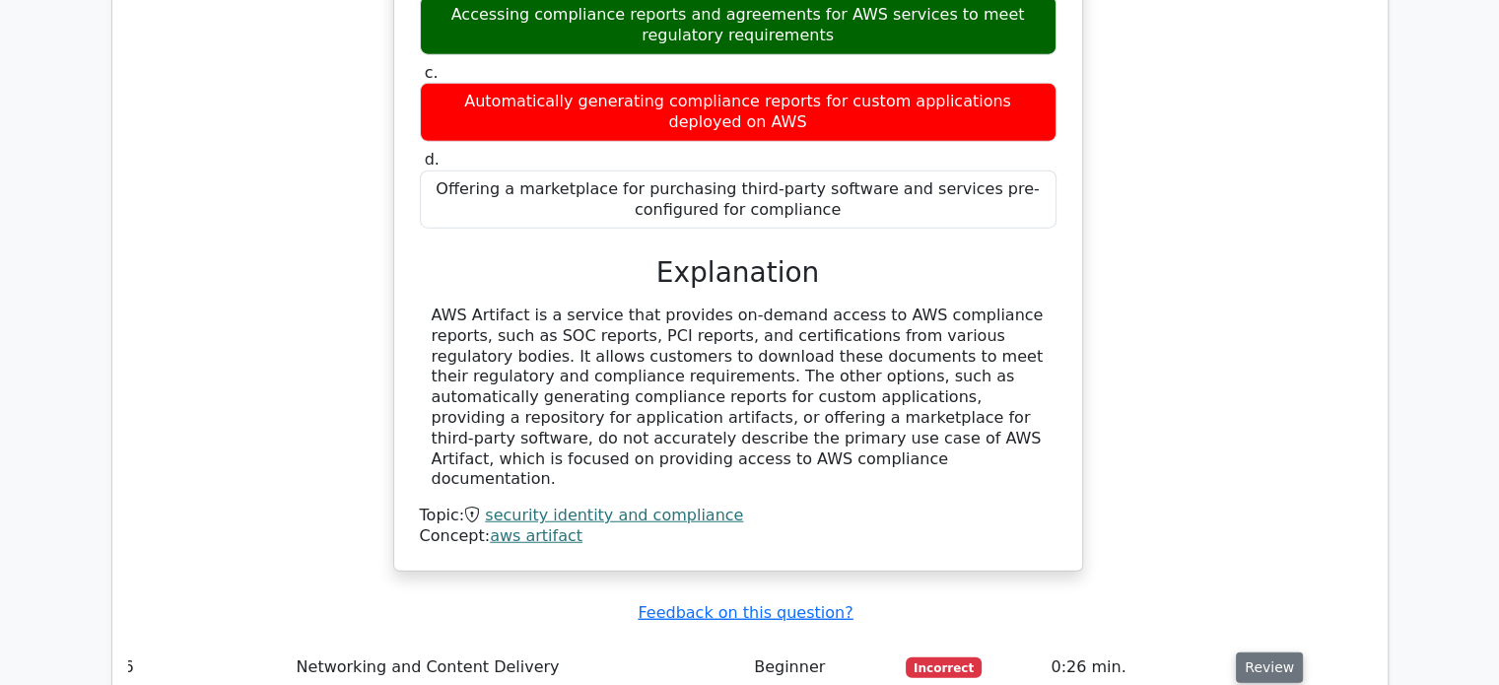
click at [1277, 653] on button "Review" at bounding box center [1269, 668] width 67 height 31
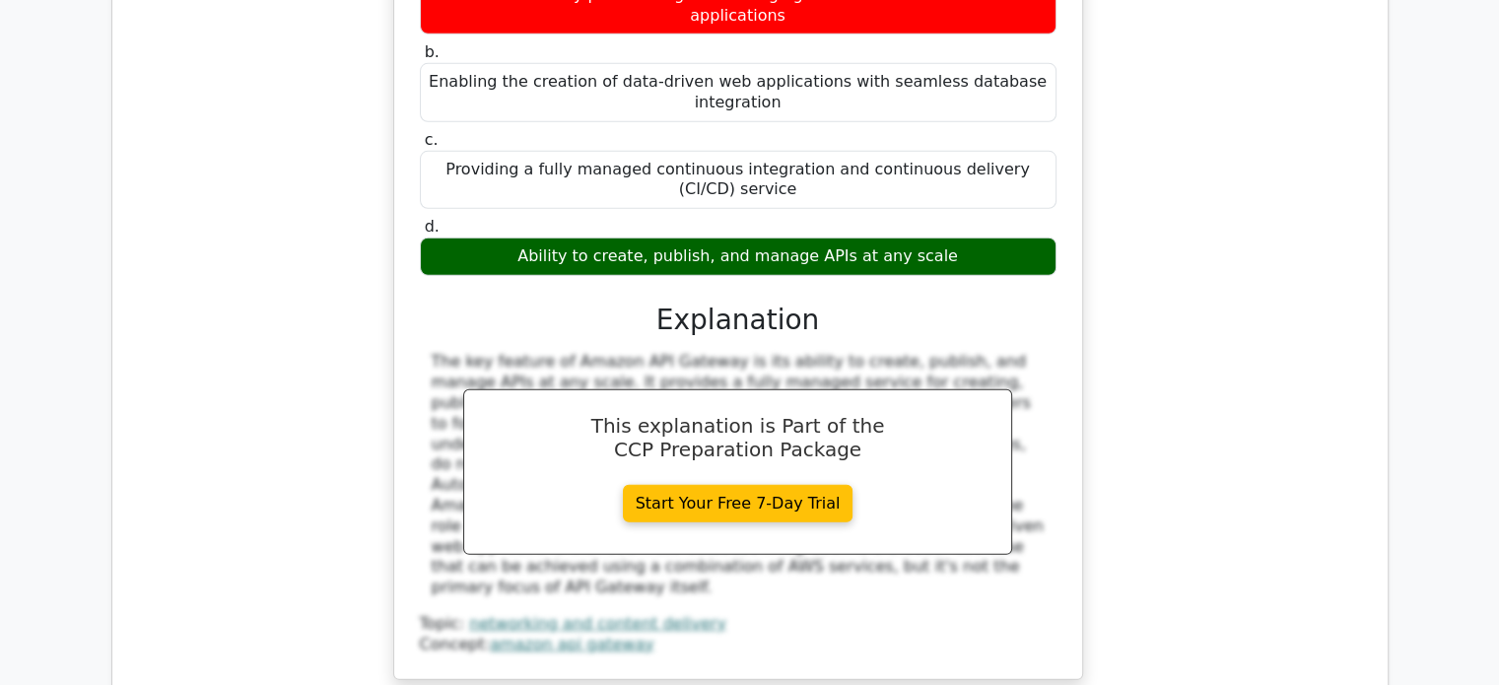
scroll to position [5853, 0]
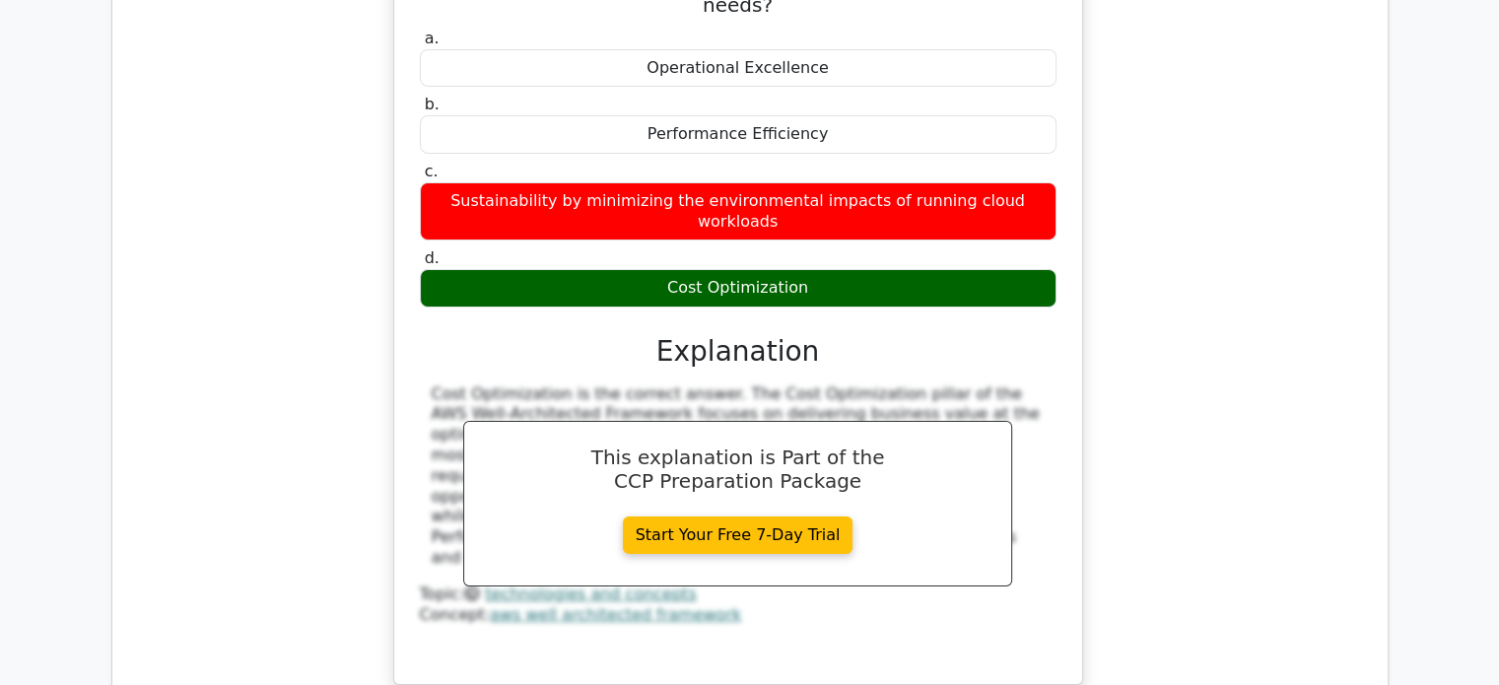
scroll to position [6750, 0]
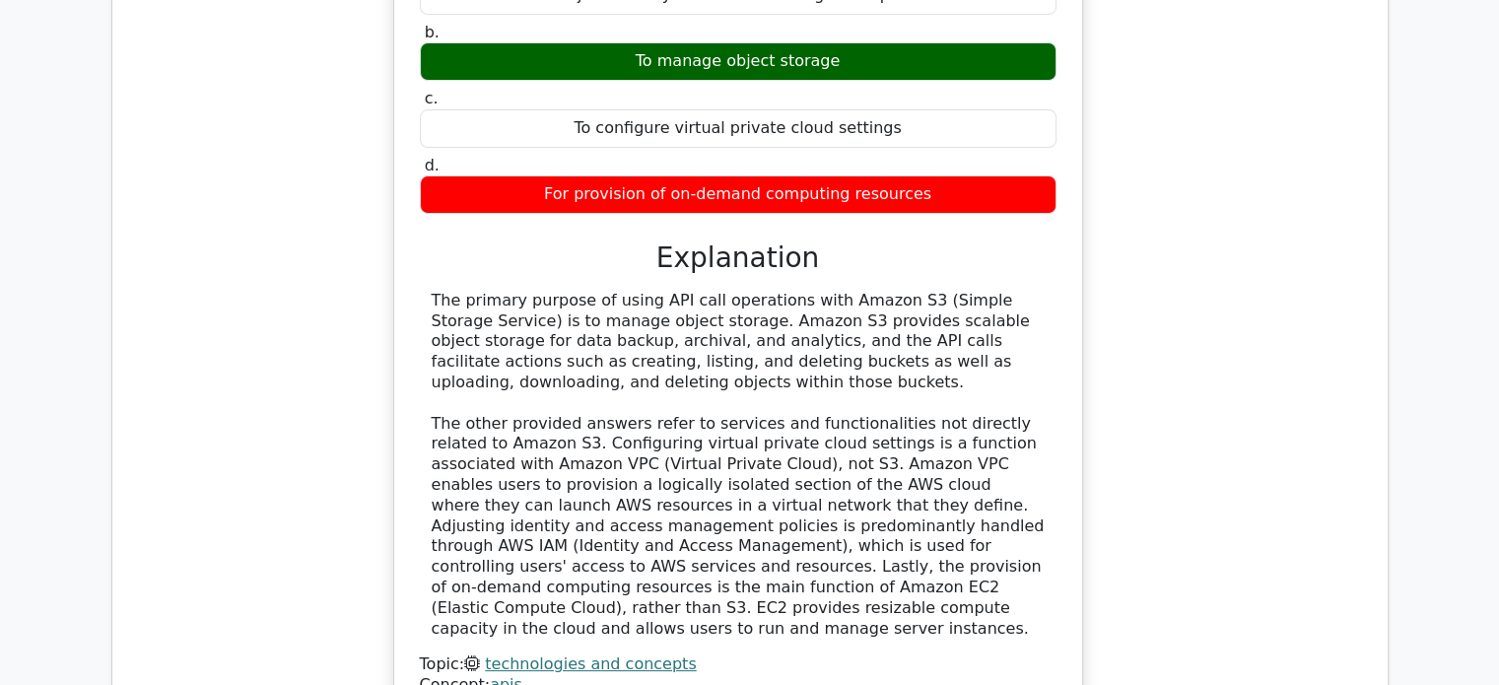
scroll to position [7731, 0]
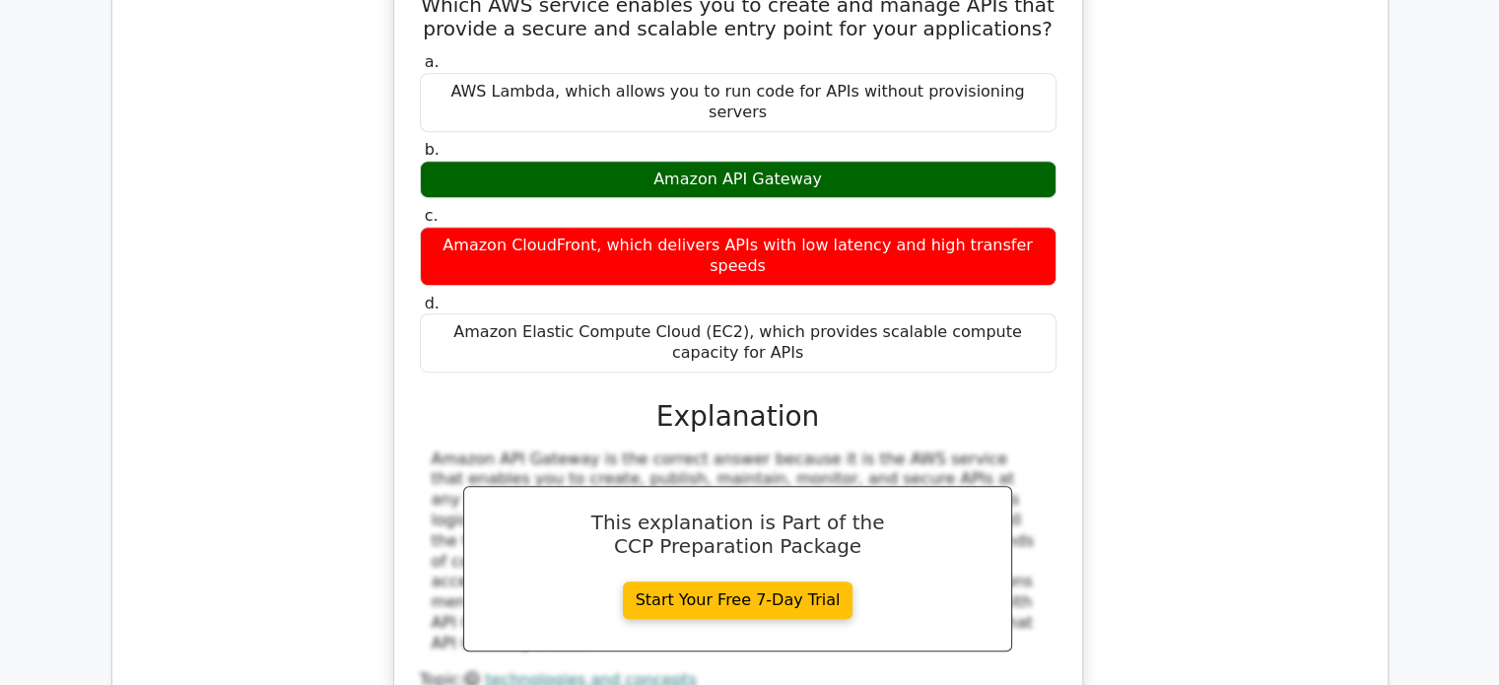
scroll to position [8586, 0]
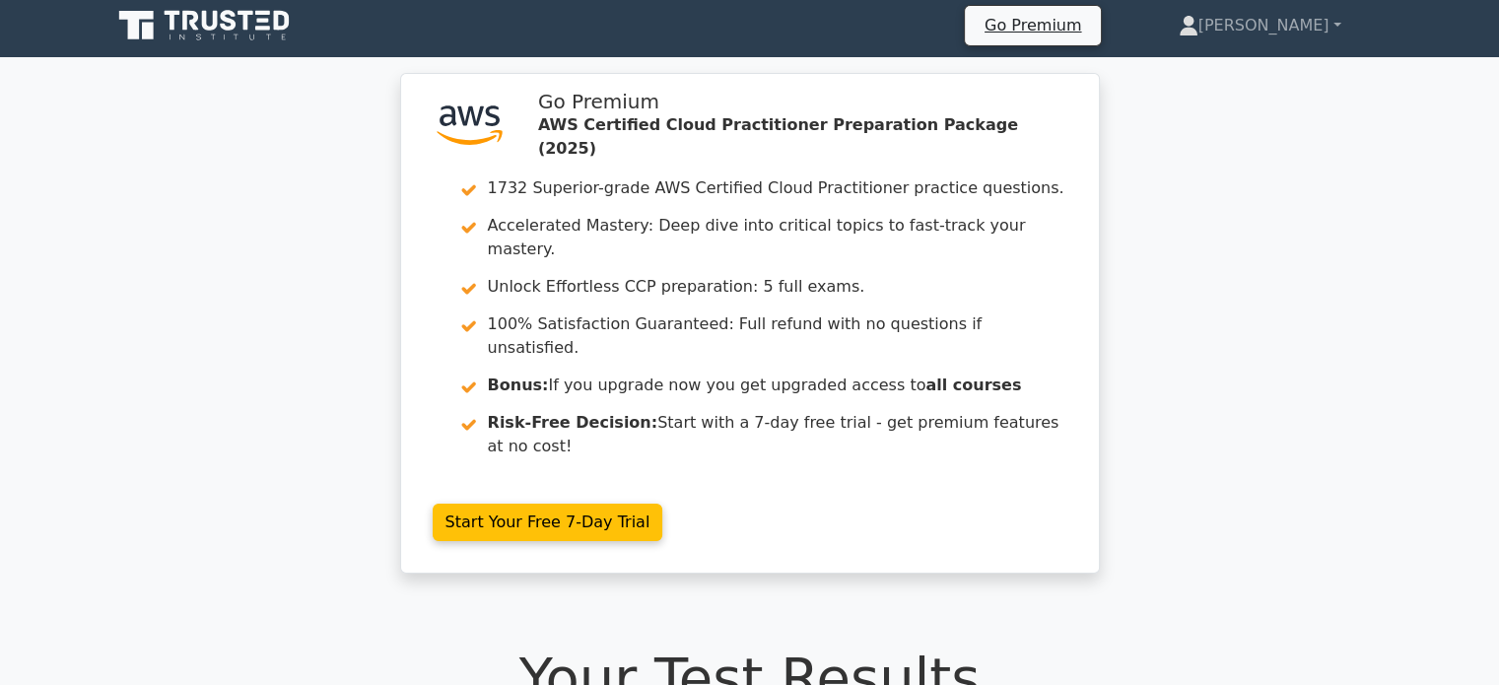
scroll to position [0, 0]
